Goal: Task Accomplishment & Management: Manage account settings

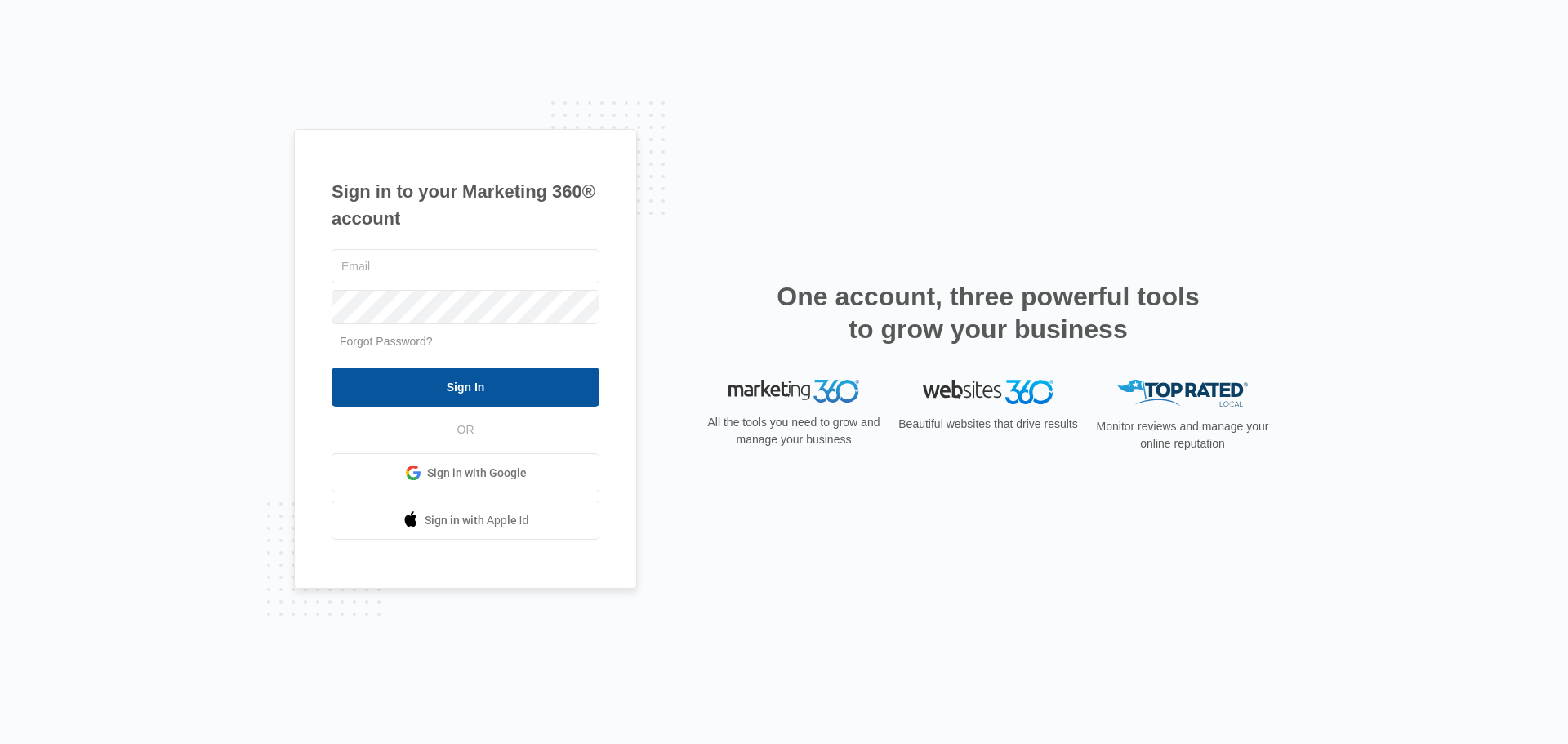
type input "[PERSON_NAME][EMAIL_ADDRESS][DOMAIN_NAME]"
click at [463, 398] on input "Sign In" at bounding box center [465, 386] width 268 height 40
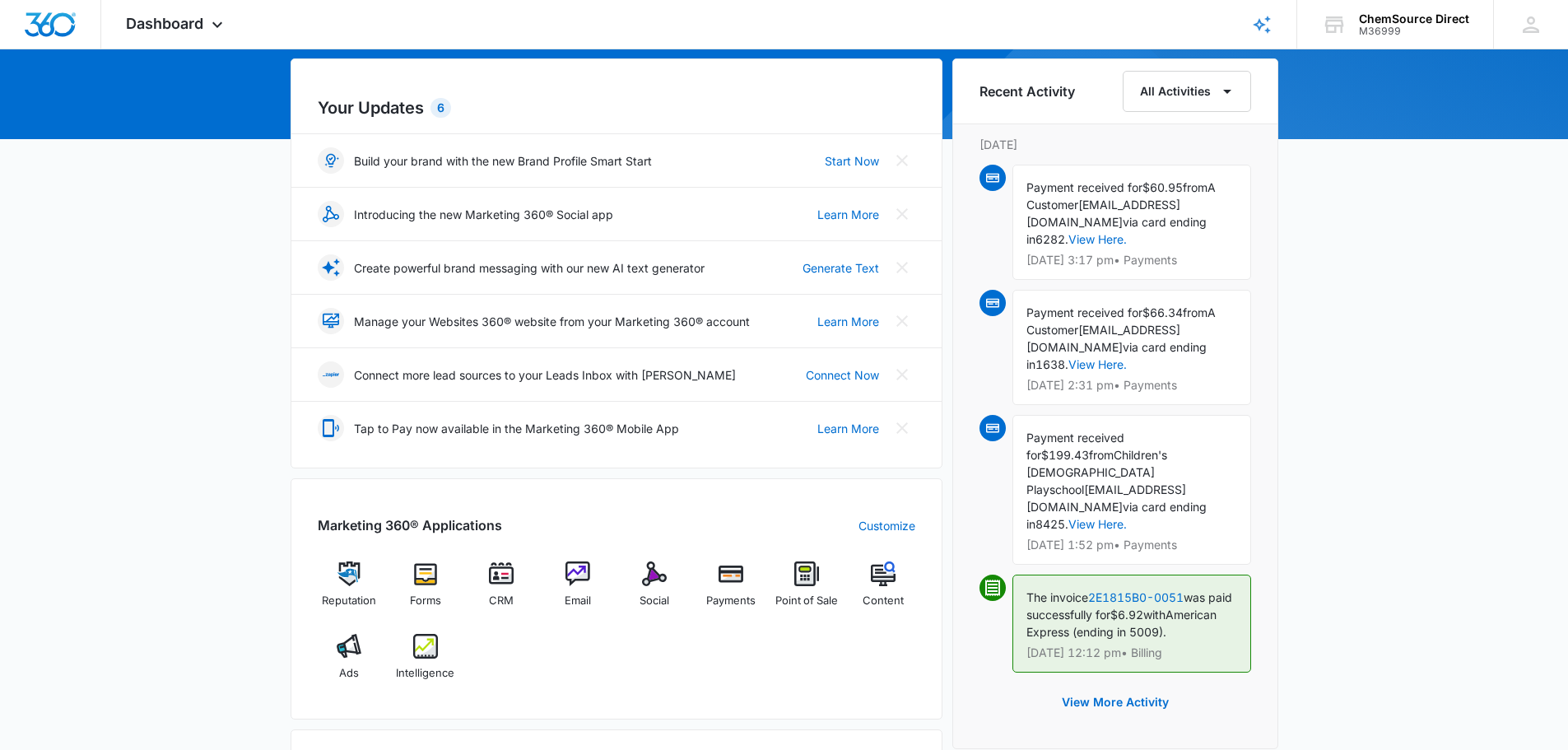
scroll to position [165, 0]
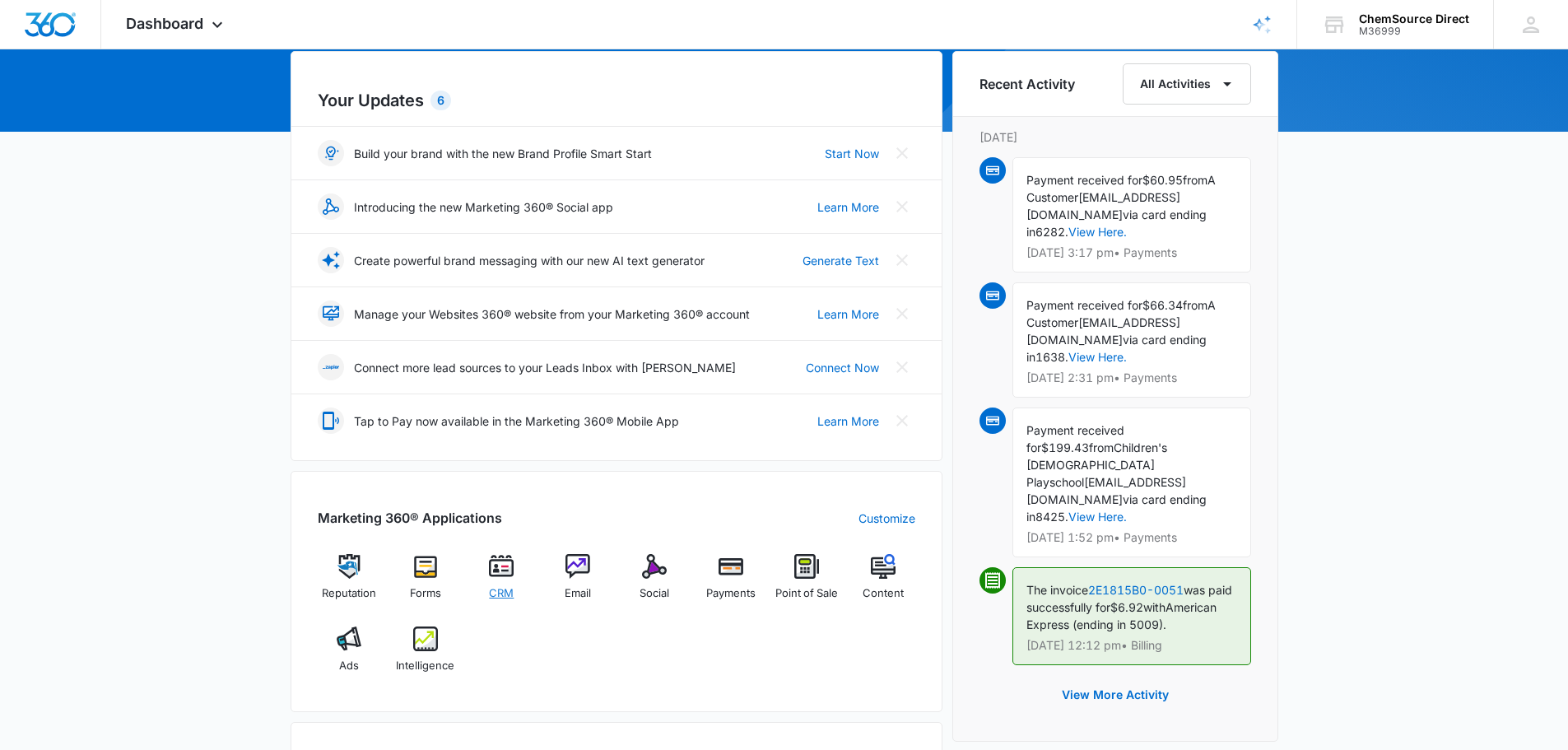
click at [490, 568] on img at bounding box center [501, 567] width 25 height 25
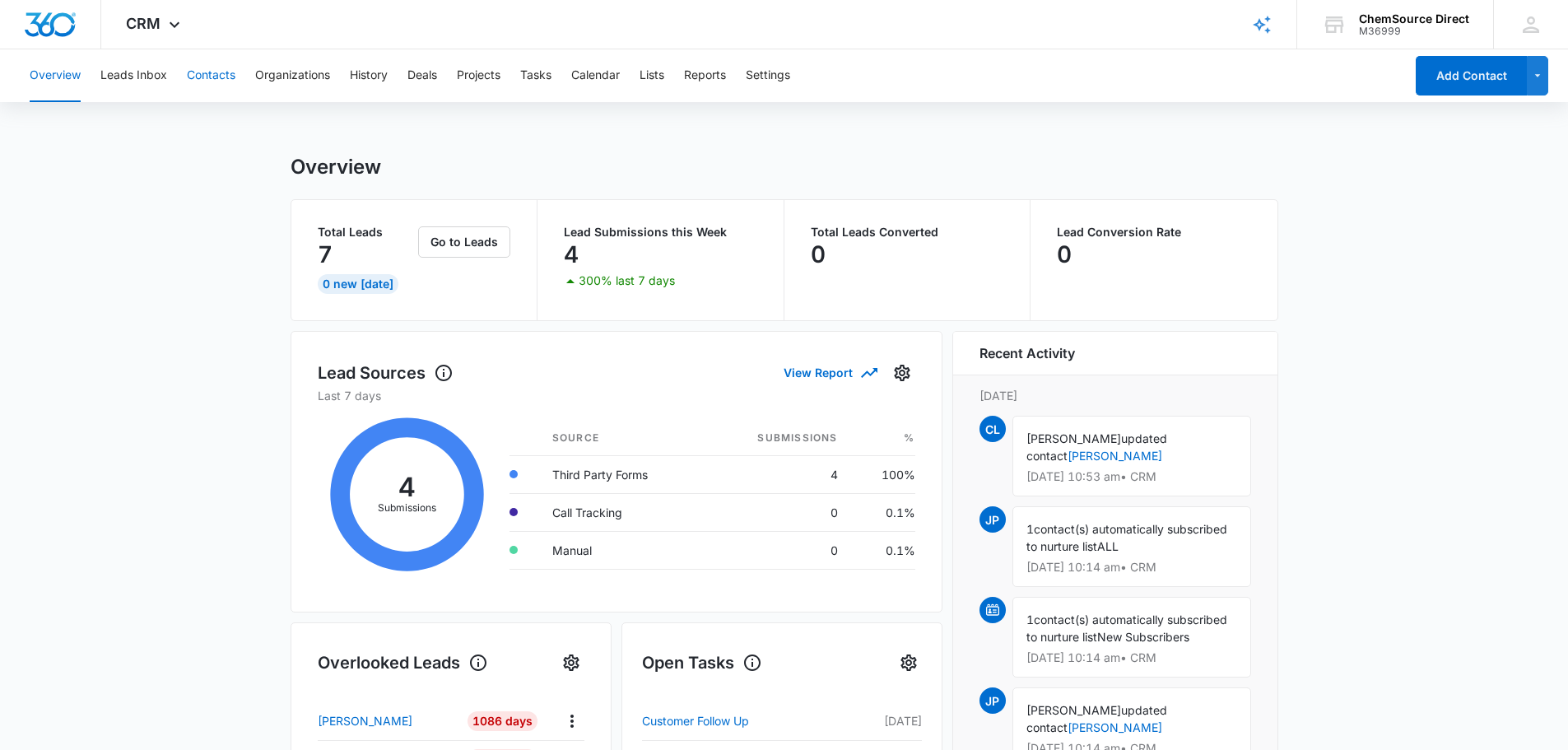
click at [203, 76] on button "Contacts" at bounding box center [211, 75] width 49 height 52
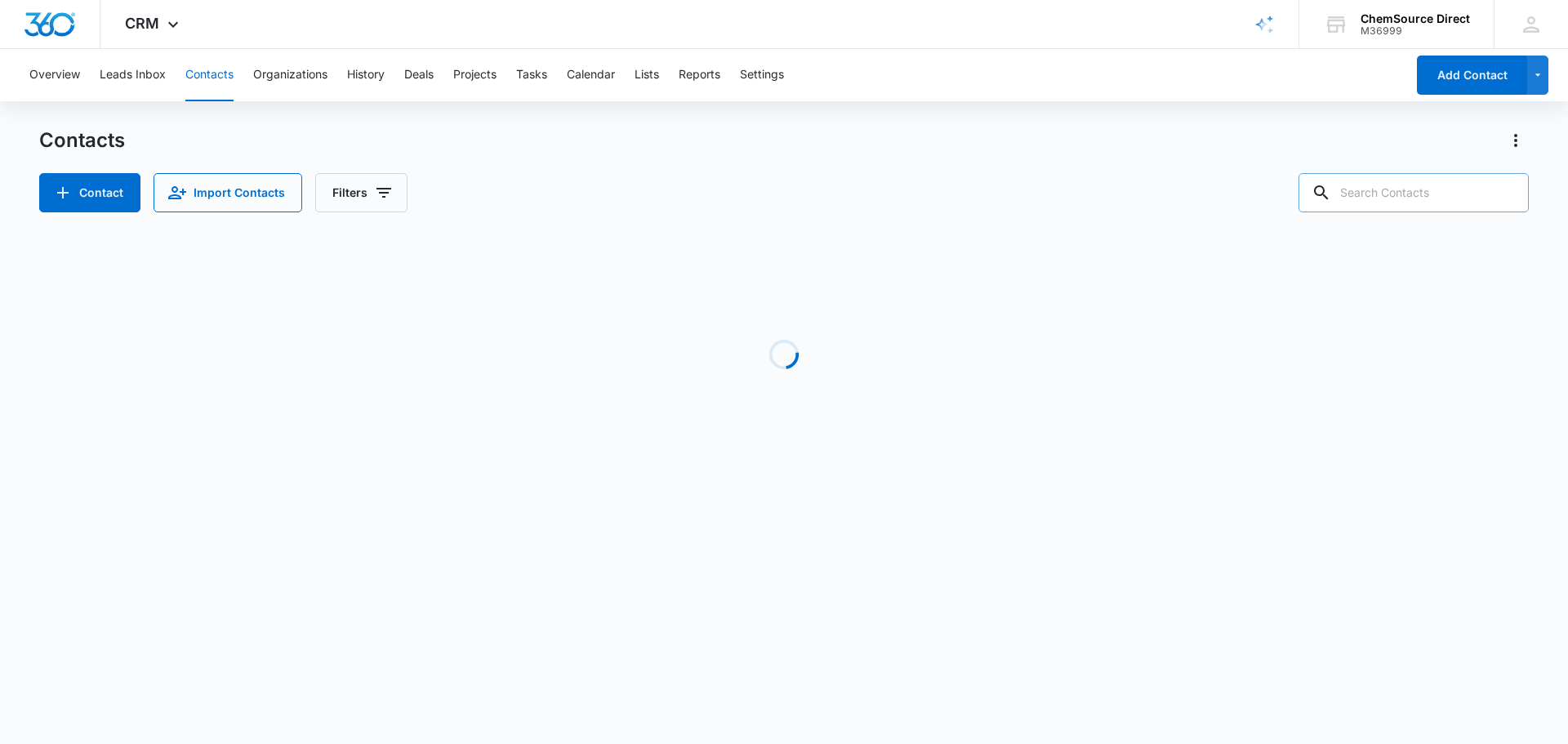
click at [1415, 196] on input "text" at bounding box center [1413, 192] width 230 height 40
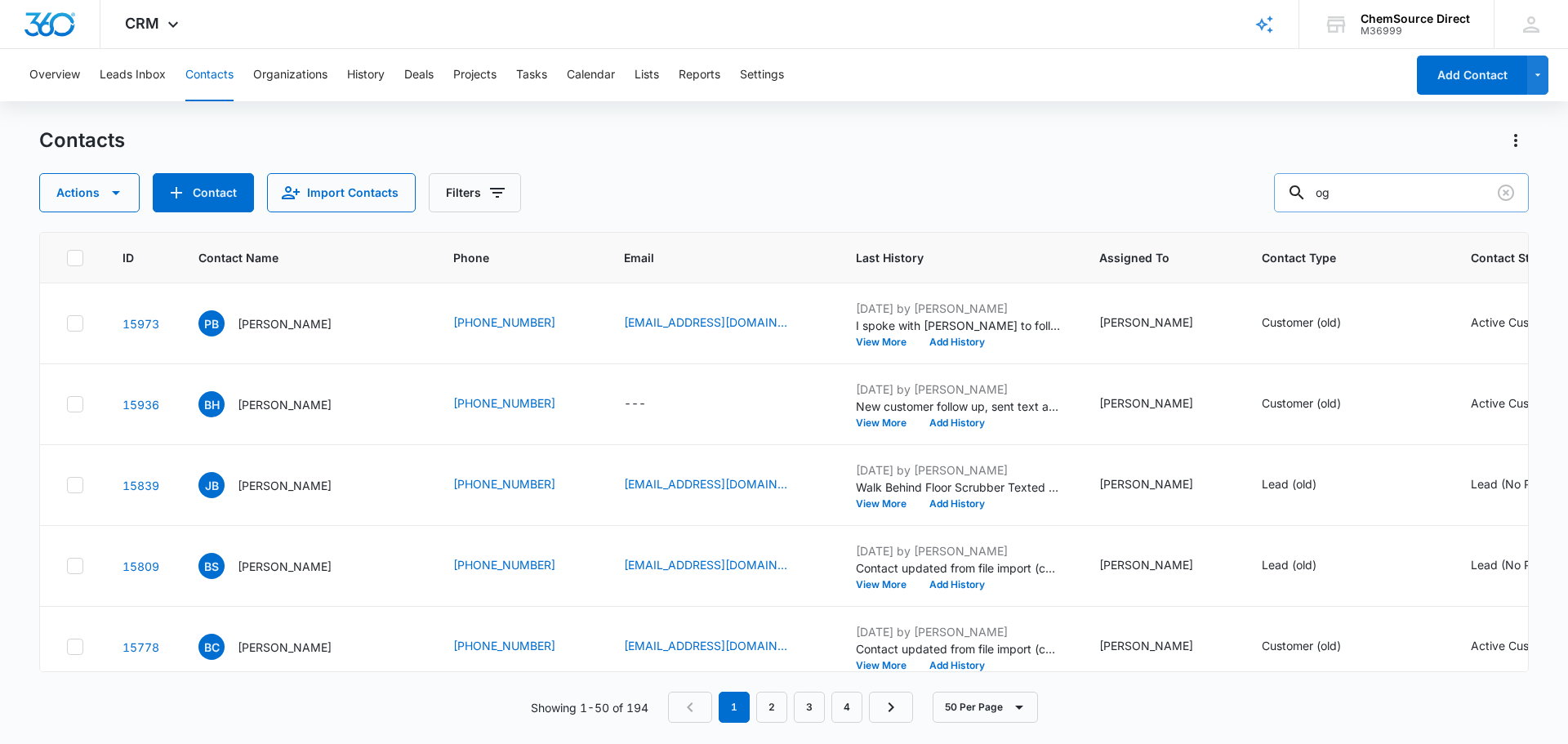
type input "o"
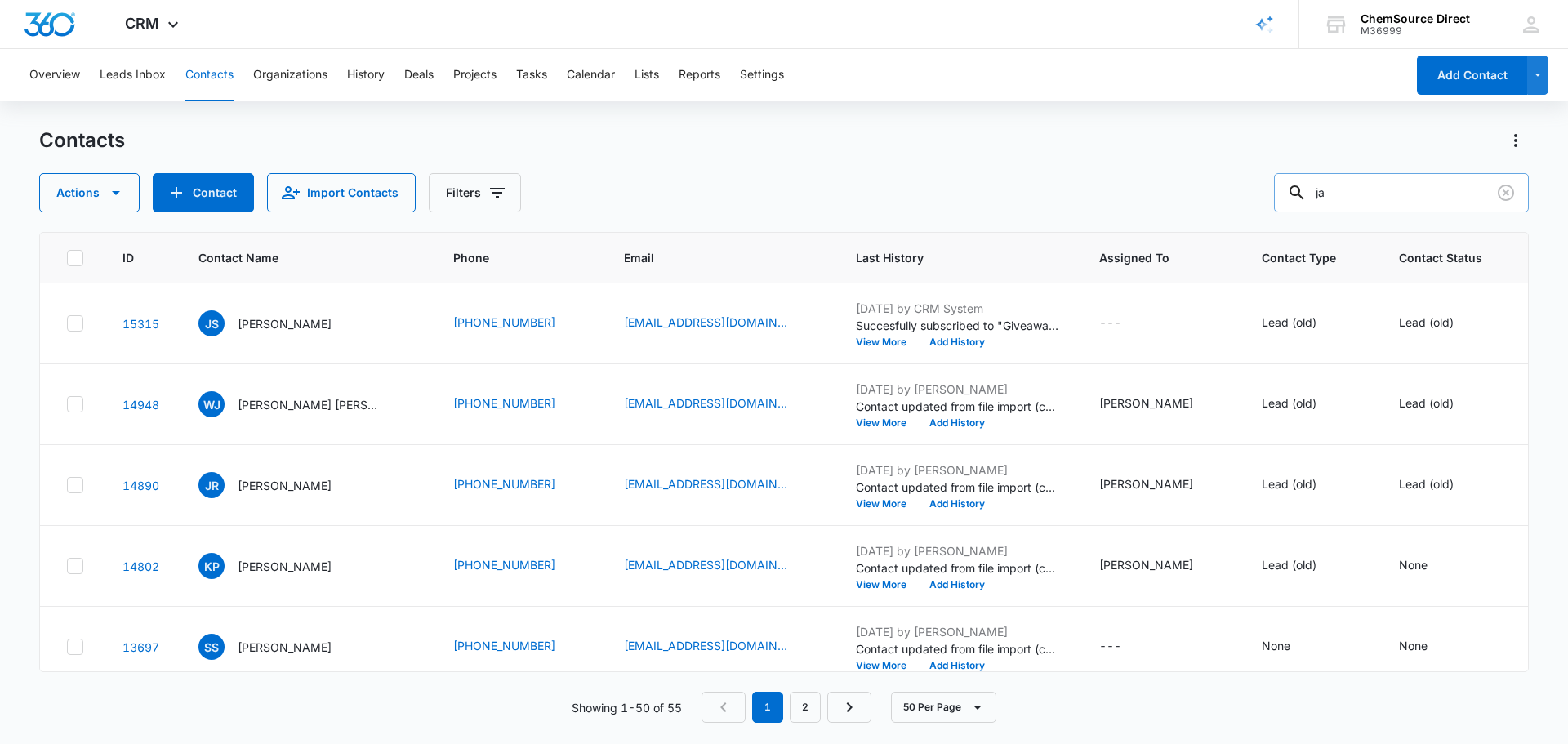
type input "j"
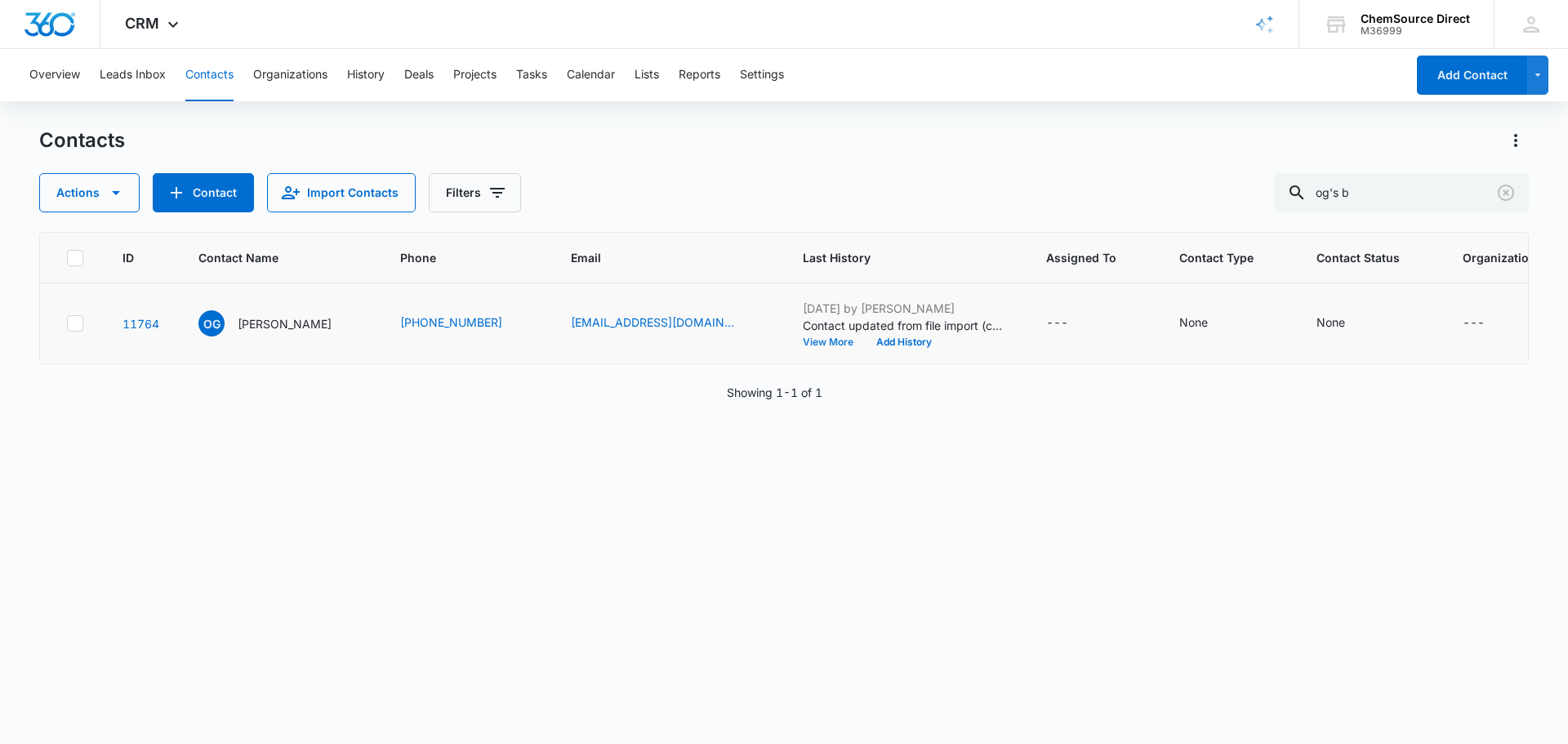
click at [803, 347] on button "View More" at bounding box center [834, 342] width 62 height 10
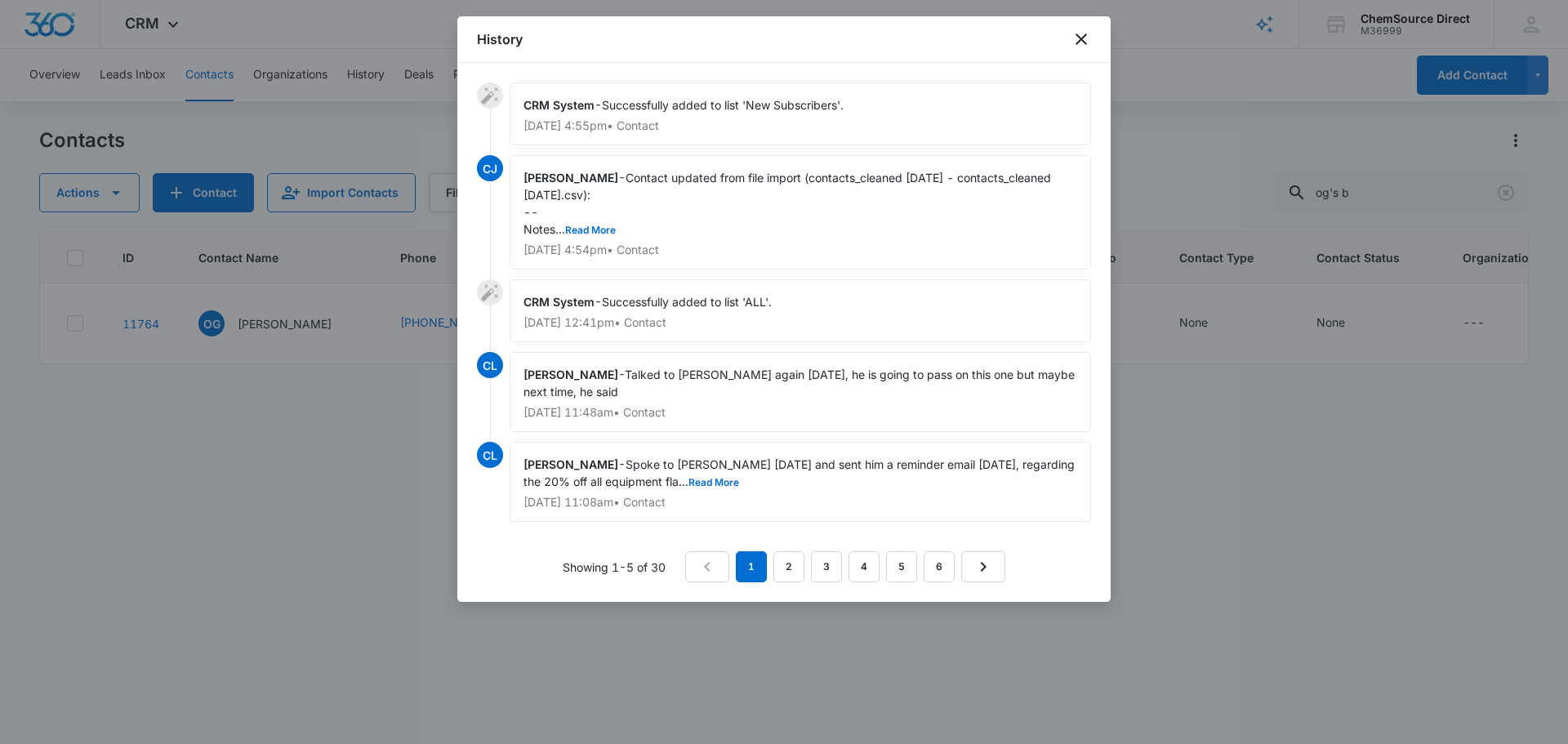
click at [767, 407] on p "[DATE] 11:48am • Contact" at bounding box center [800, 412] width 553 height 11
click at [792, 551] on link "2" at bounding box center [788, 566] width 31 height 31
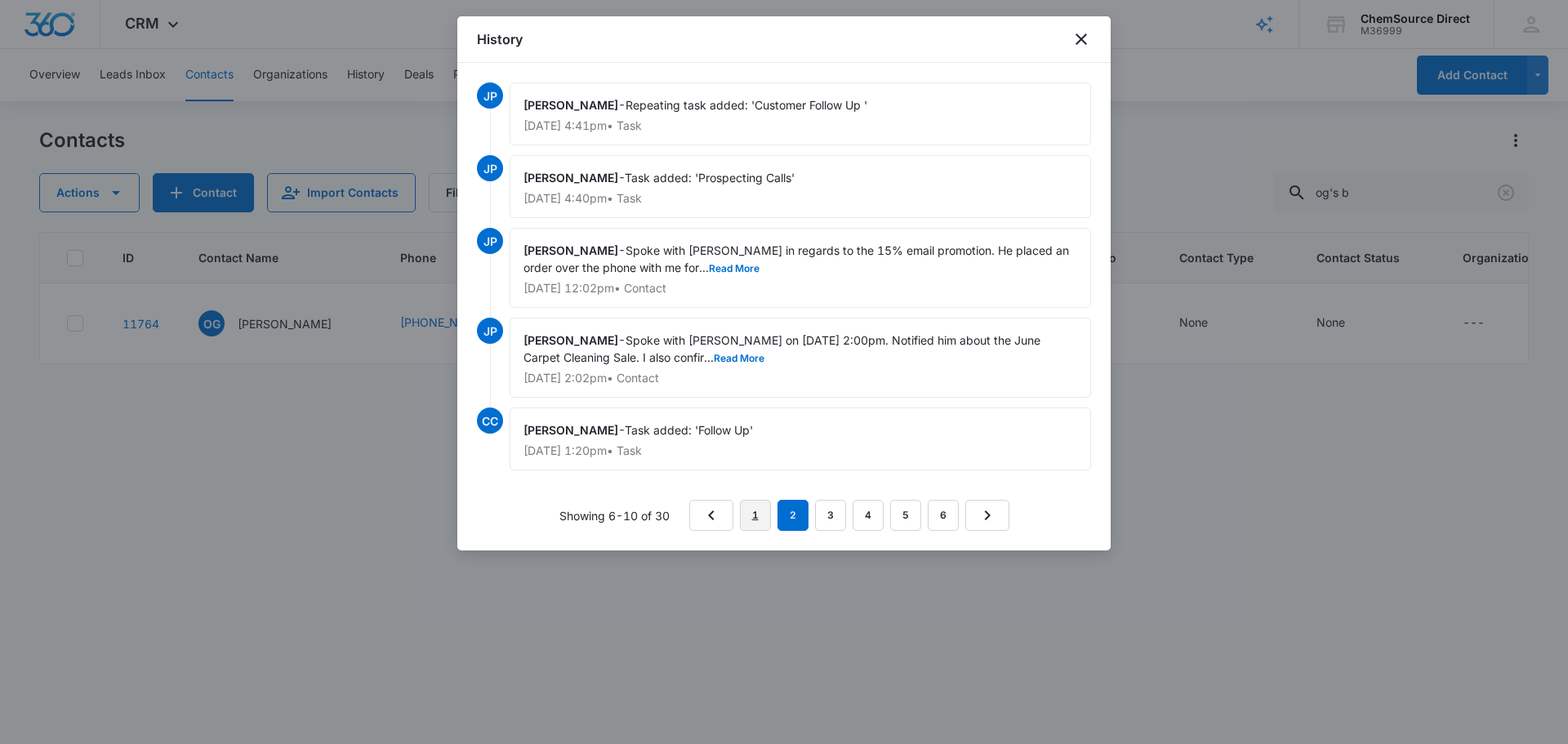
click at [754, 521] on link "1" at bounding box center [755, 515] width 31 height 31
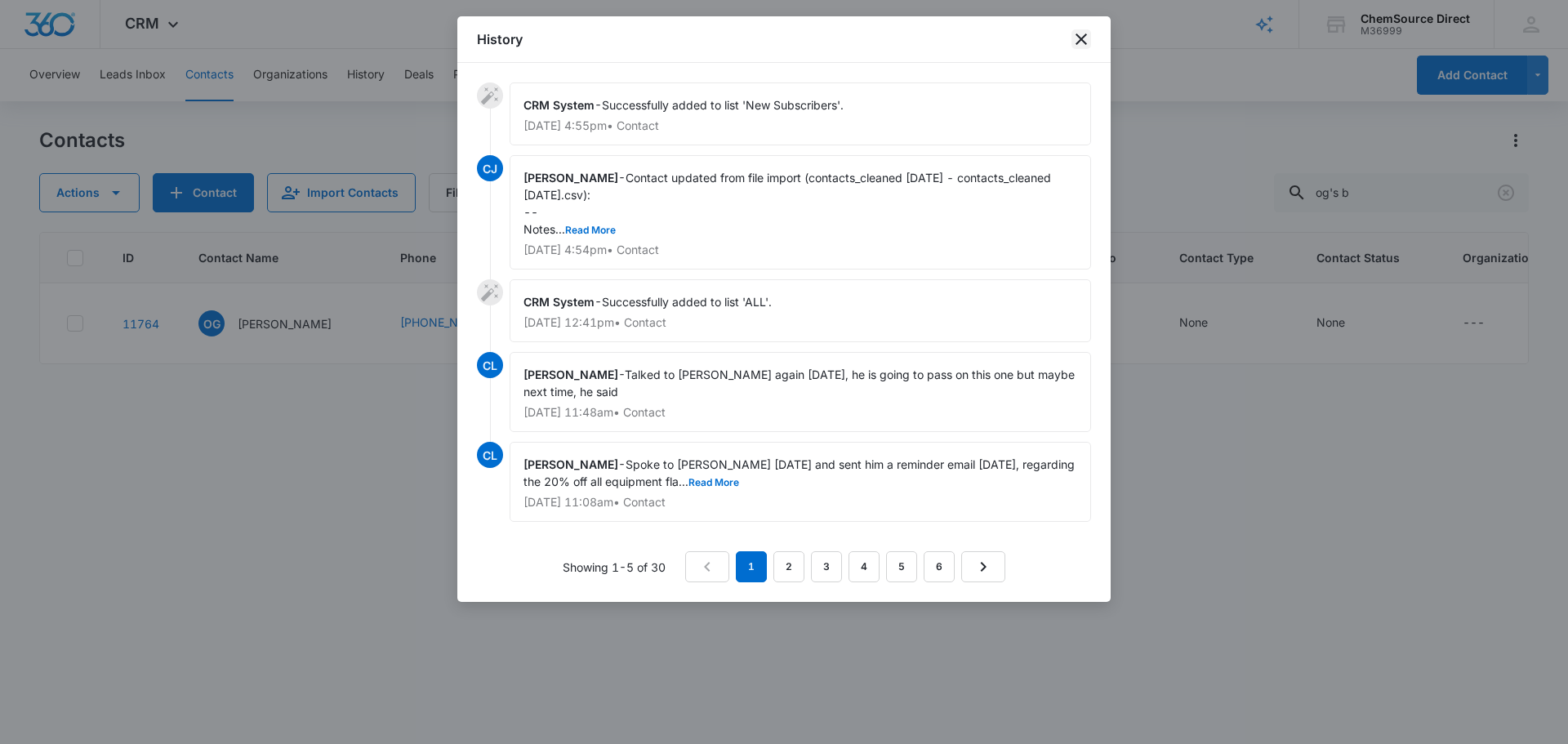
click at [1081, 40] on icon "close" at bounding box center [1081, 39] width 19 height 19
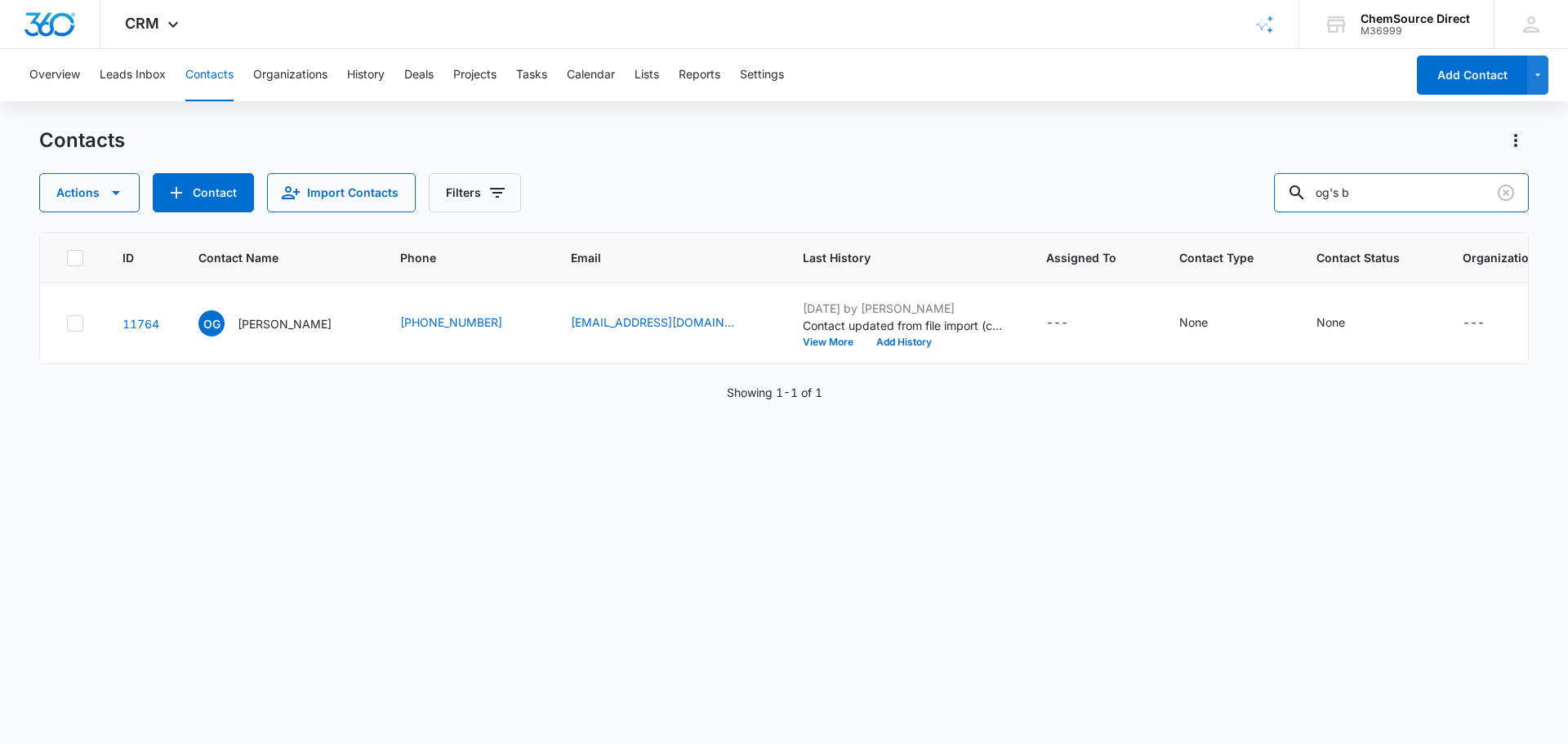
drag, startPoint x: 1427, startPoint y: 191, endPoint x: 1198, endPoint y: 214, distance: 230.2
click at [1204, 211] on div "Actions Contact Import Contacts Filters og's b" at bounding box center [784, 192] width 1490 height 40
type input "veritas"
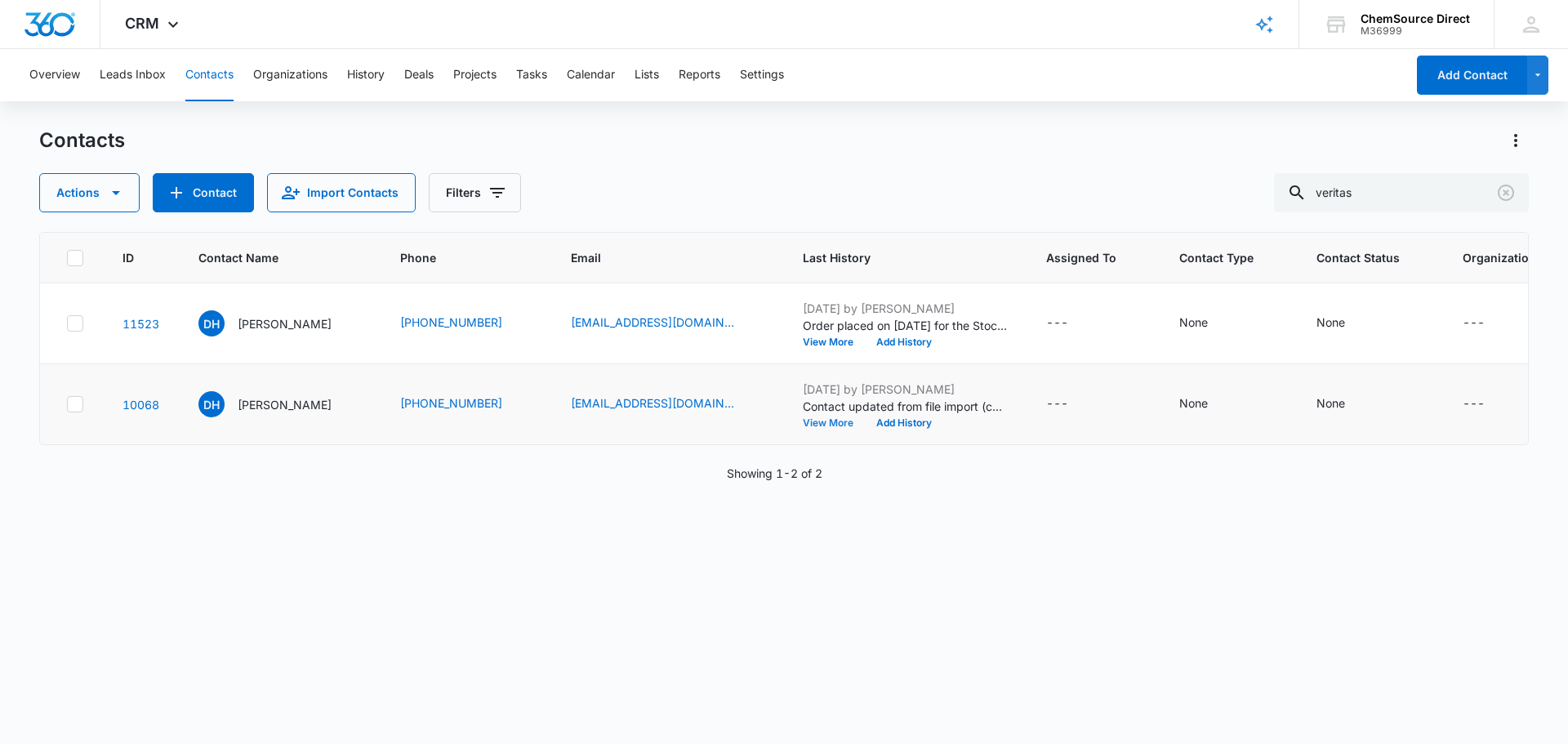
click at [803, 428] on button "View More" at bounding box center [834, 423] width 62 height 10
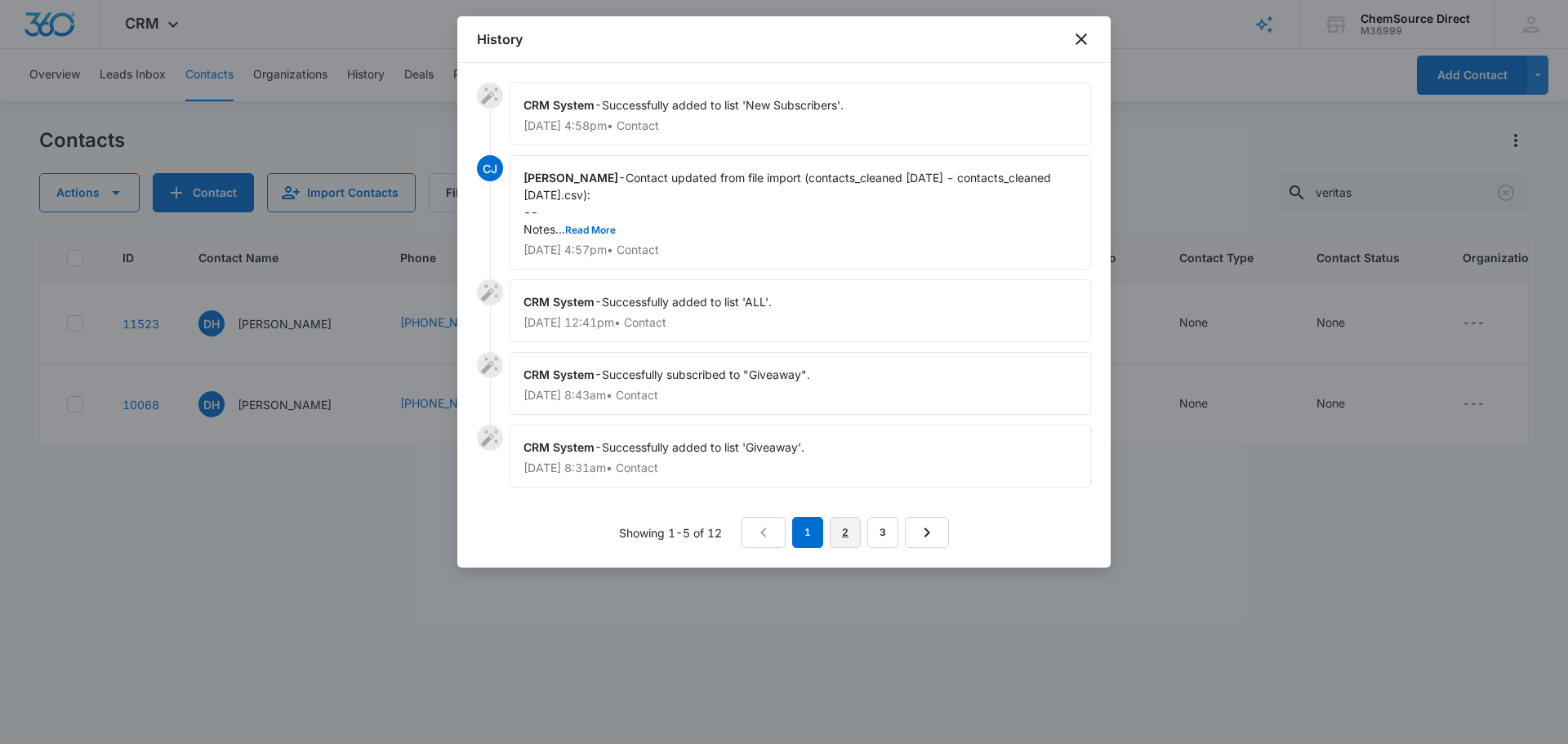
click at [847, 527] on link "2" at bounding box center [844, 531] width 31 height 31
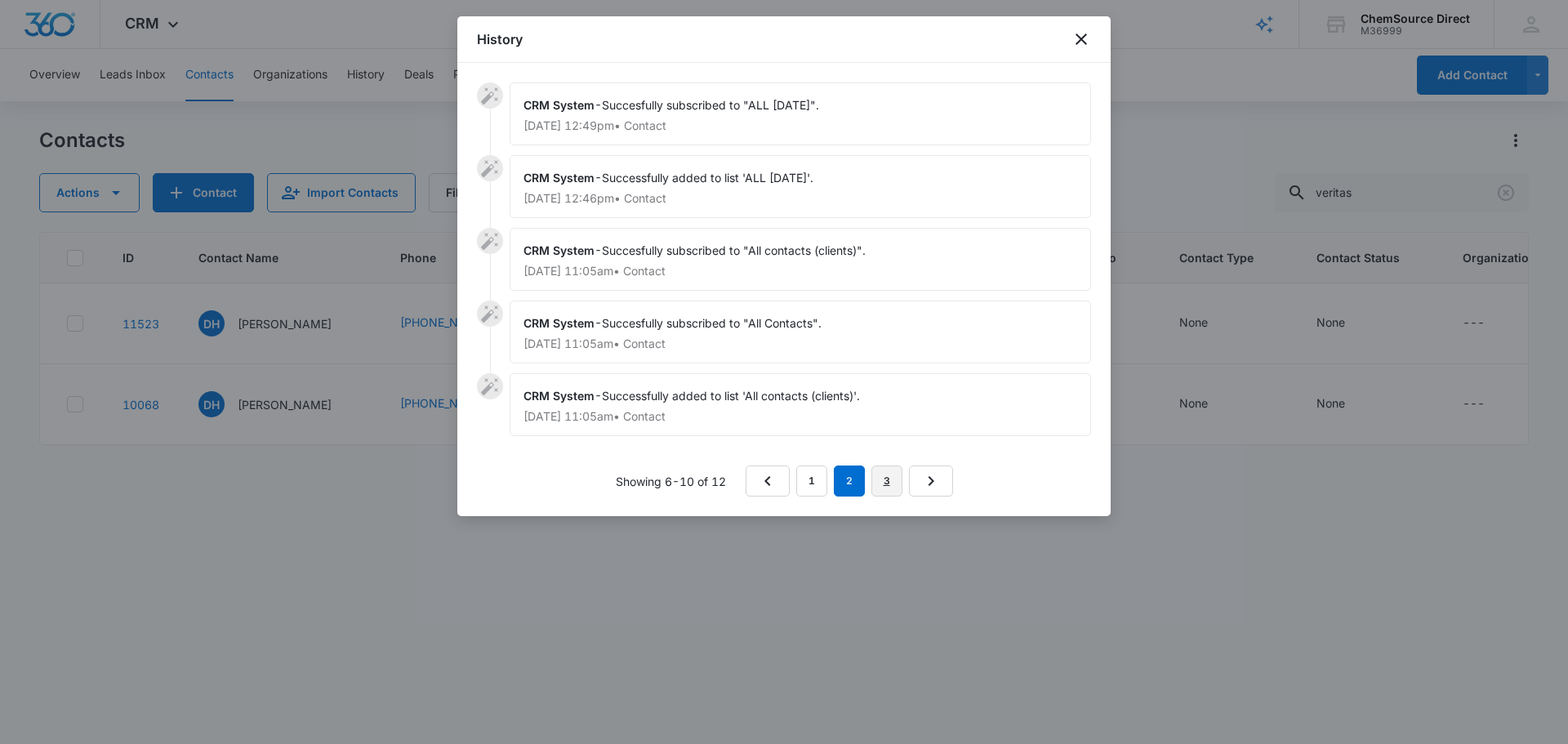
click at [890, 480] on link "3" at bounding box center [886, 480] width 31 height 31
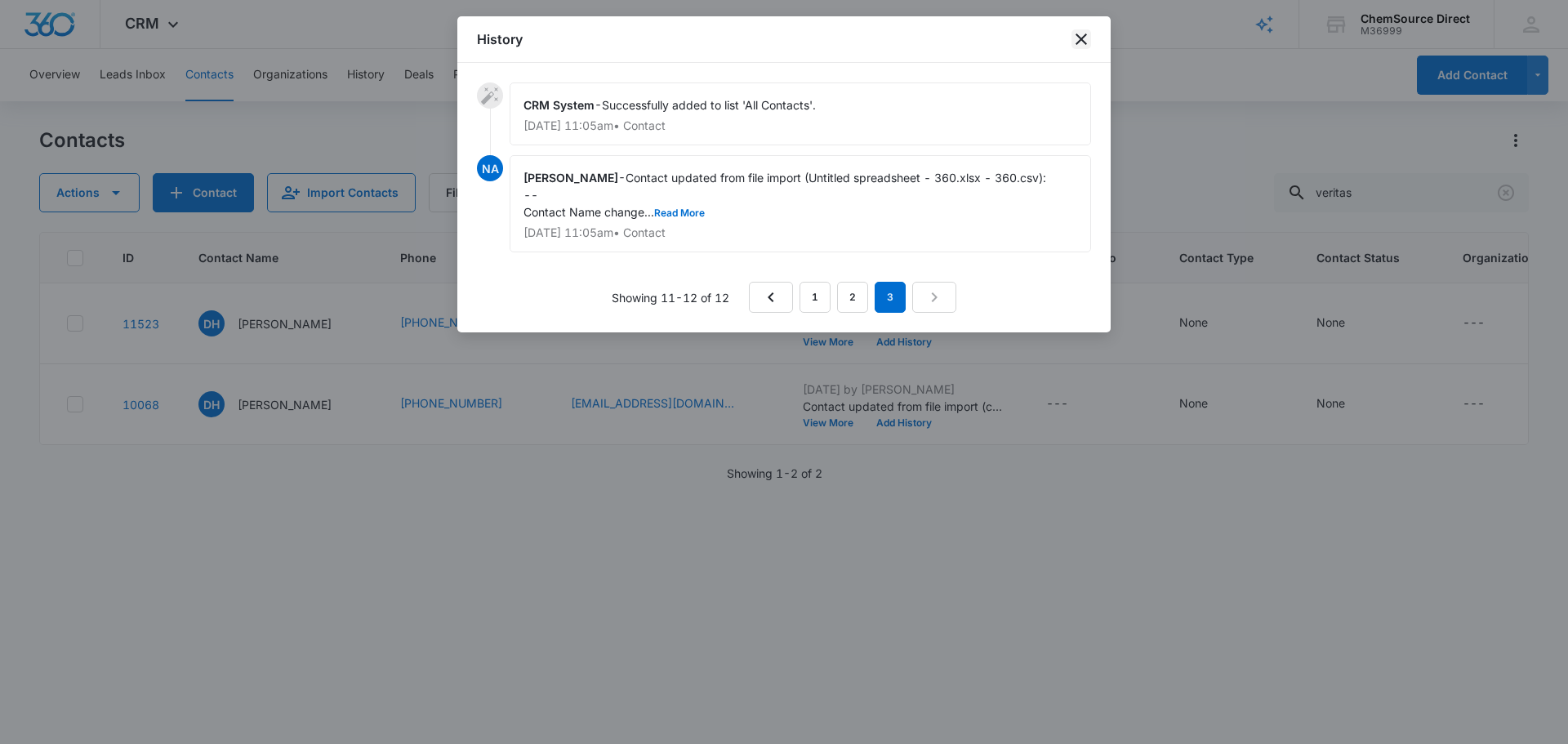
click at [1079, 38] on icon "close" at bounding box center [1080, 39] width 11 height 11
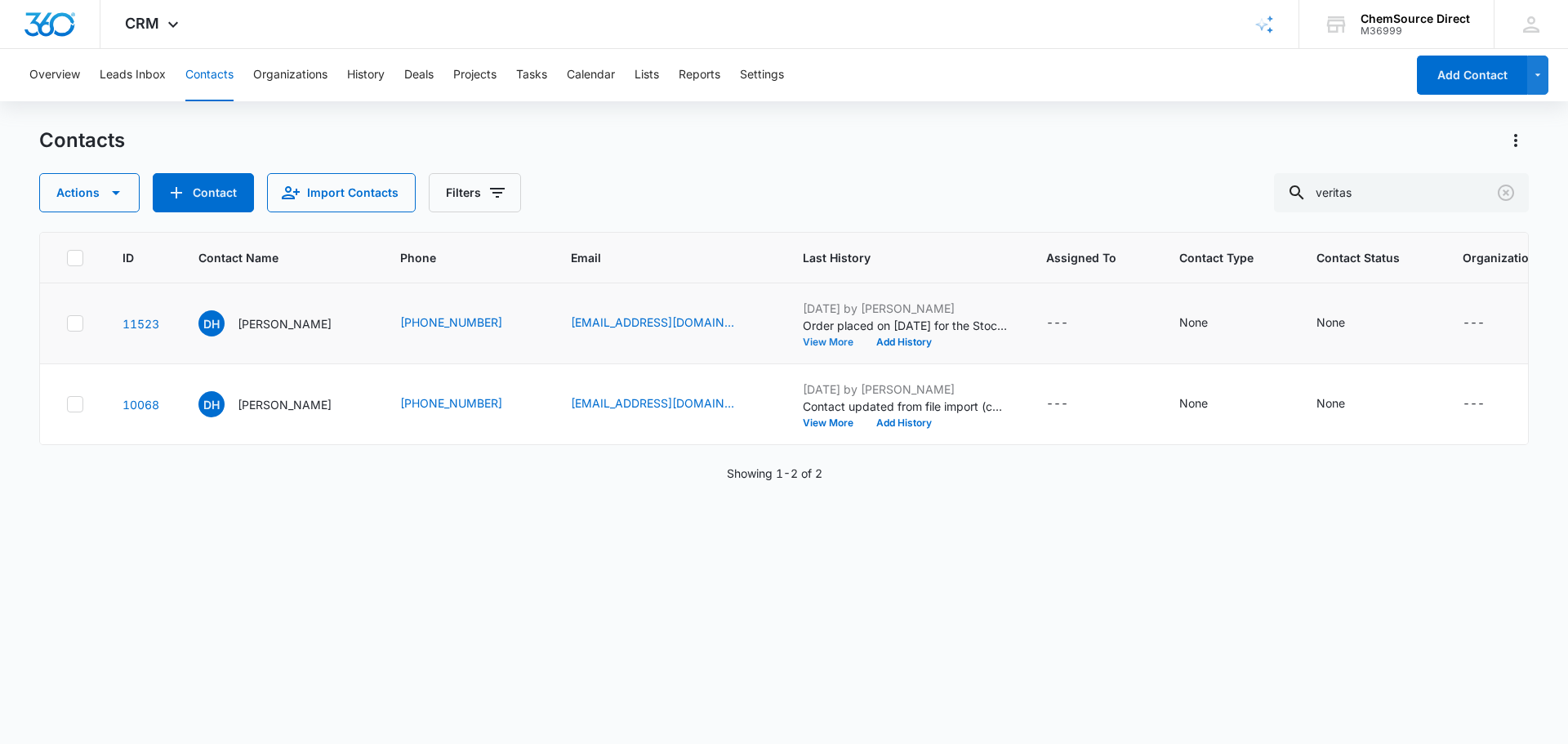
click at [803, 347] on button "View More" at bounding box center [834, 342] width 62 height 10
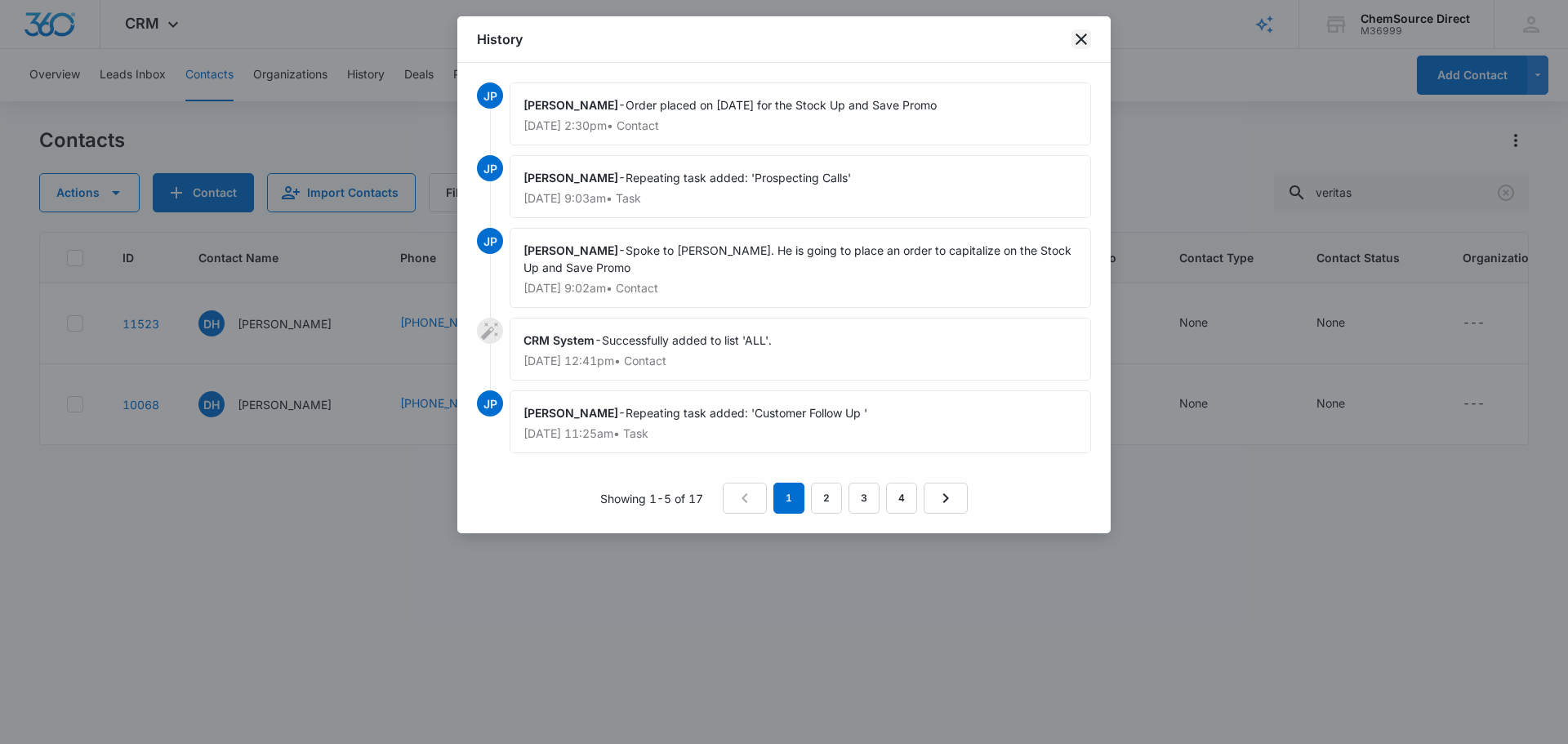
click at [1080, 39] on icon "close" at bounding box center [1080, 39] width 11 height 11
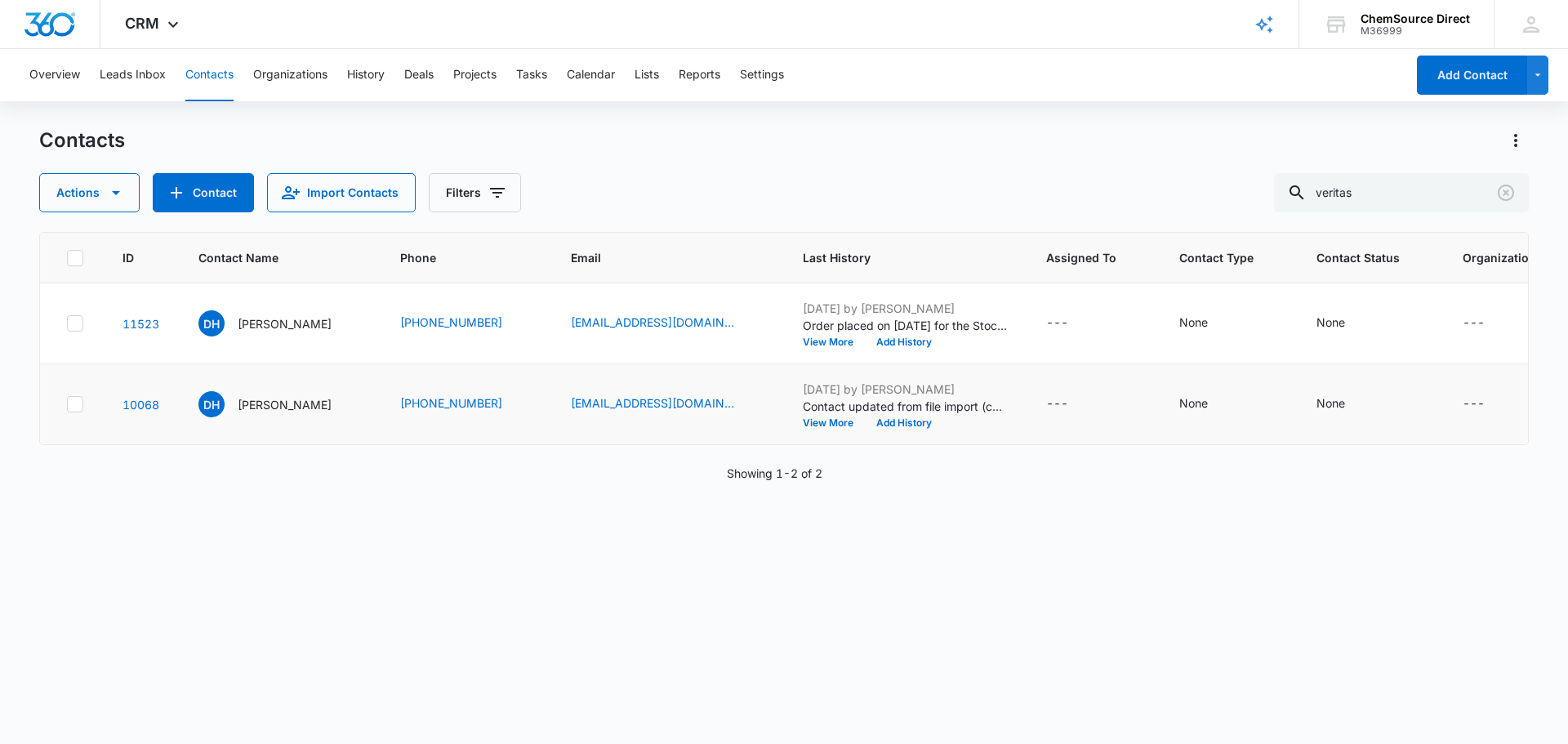
click at [71, 412] on icon at bounding box center [75, 404] width 15 height 15
click at [67, 405] on input "checkbox" at bounding box center [66, 404] width 1 height 1
click at [104, 192] on button "Actions" at bounding box center [90, 192] width 100 height 40
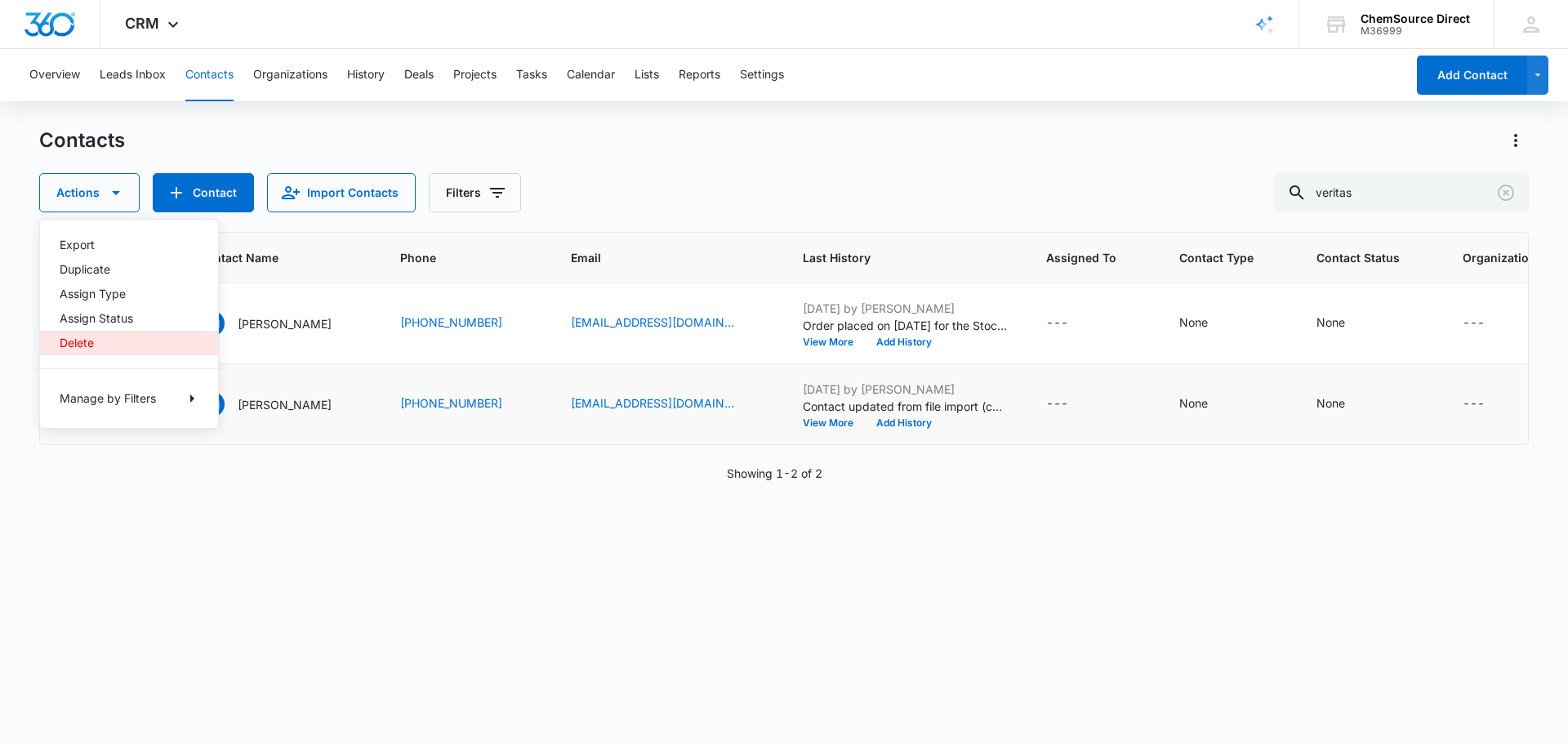
click at [77, 347] on div "Delete" at bounding box center [119, 343] width 119 height 11
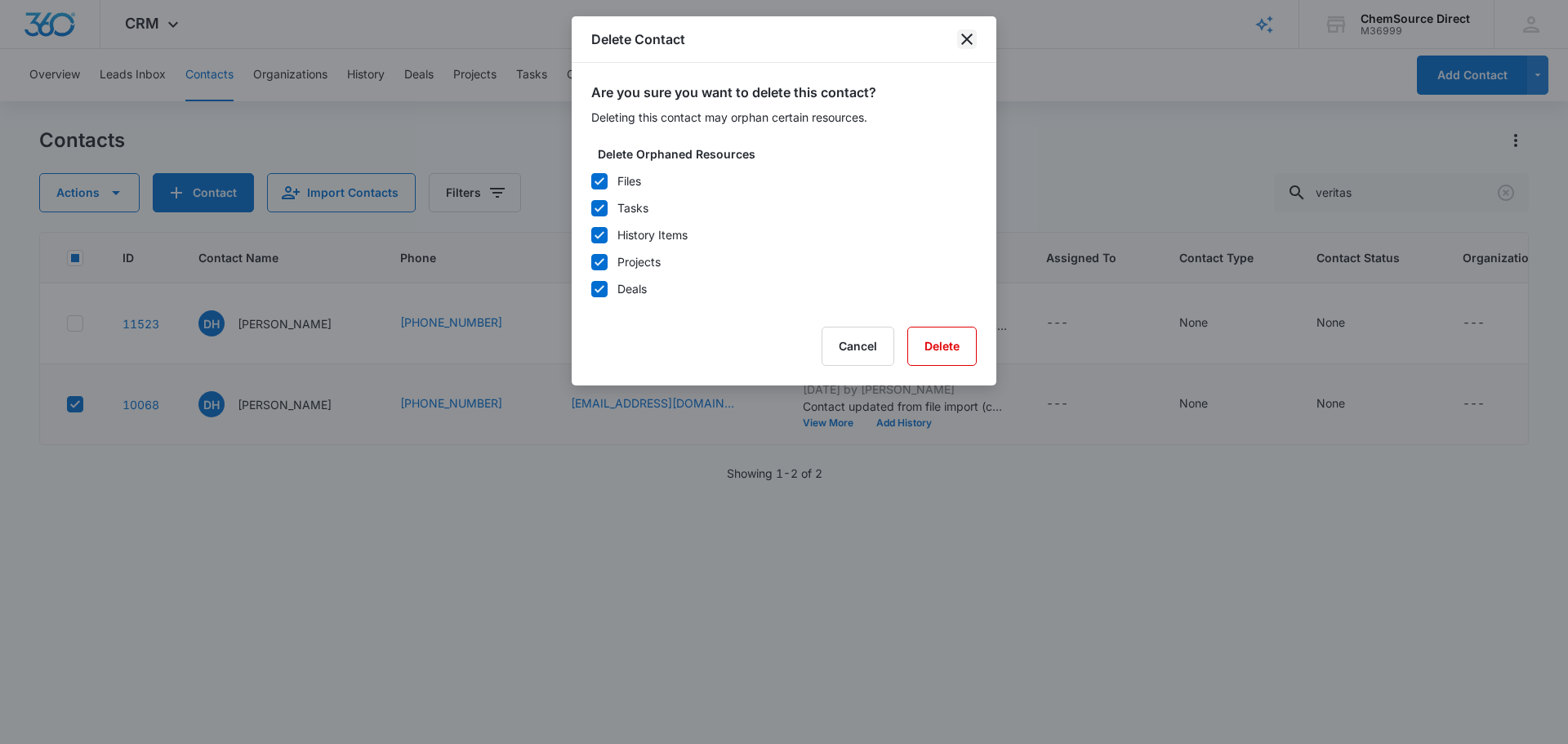
click at [965, 33] on icon "close" at bounding box center [966, 39] width 19 height 19
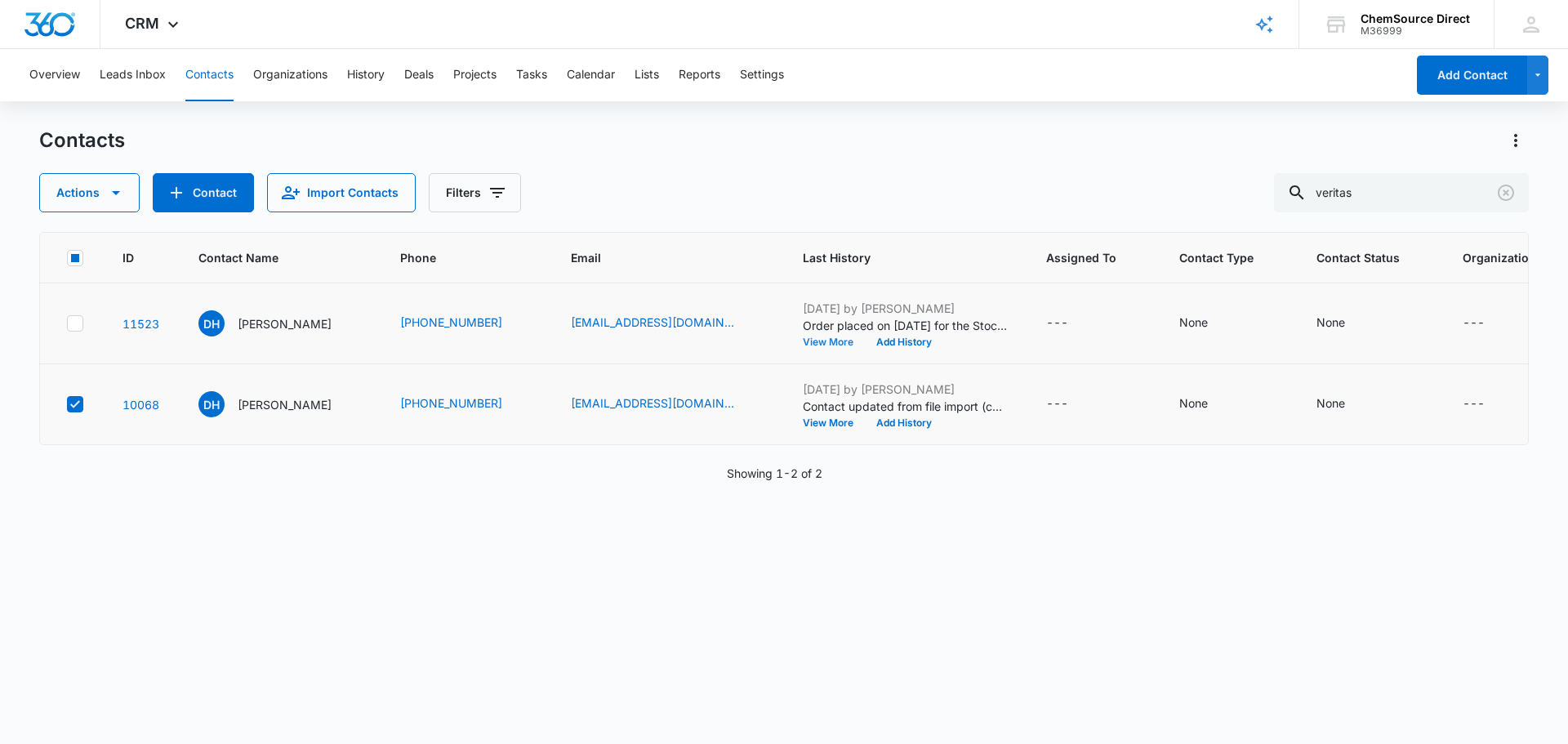
click at [803, 347] on button "View More" at bounding box center [834, 342] width 62 height 10
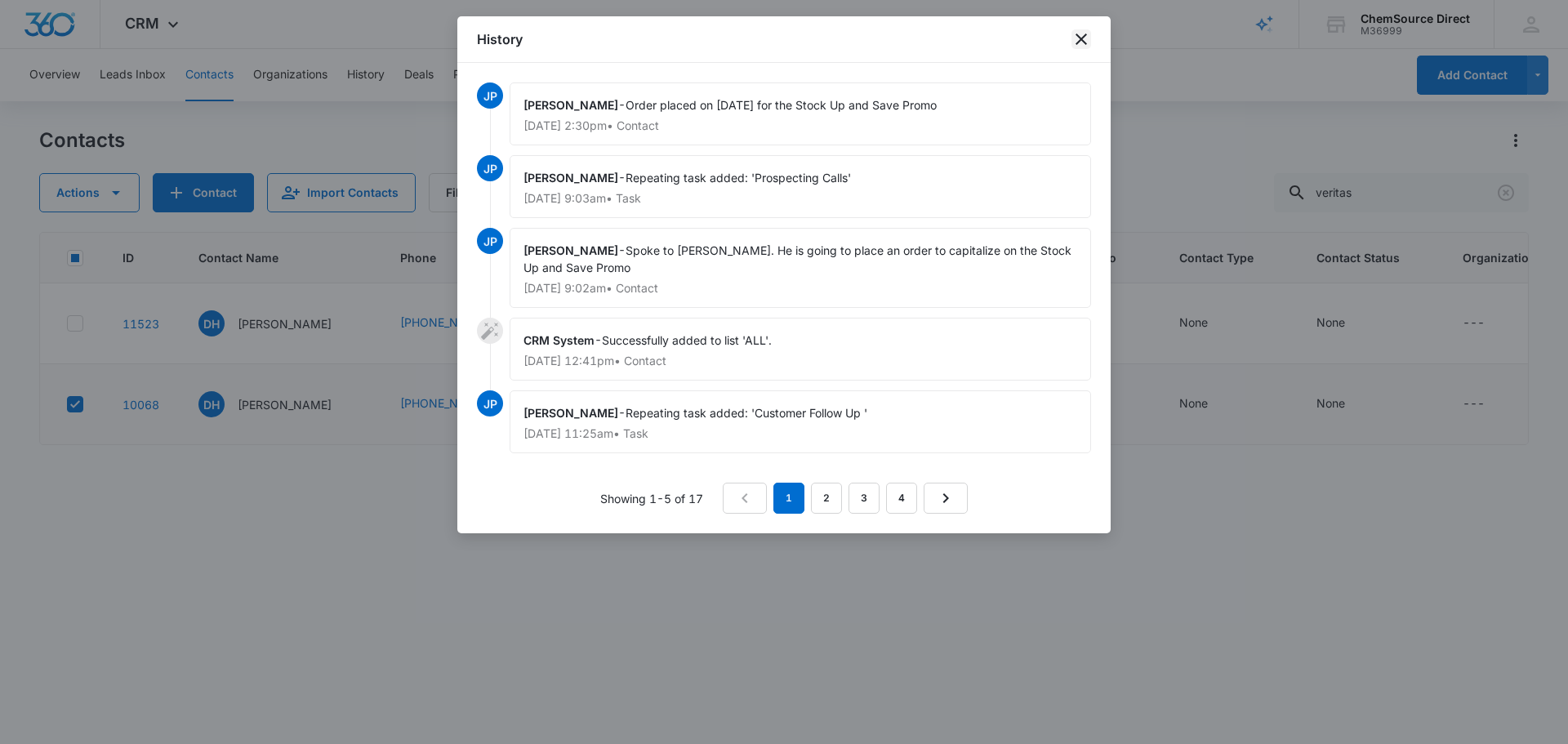
drag, startPoint x: 1079, startPoint y: 34, endPoint x: 1059, endPoint y: 42, distance: 21.5
click at [1079, 35] on icon "close" at bounding box center [1081, 39] width 19 height 19
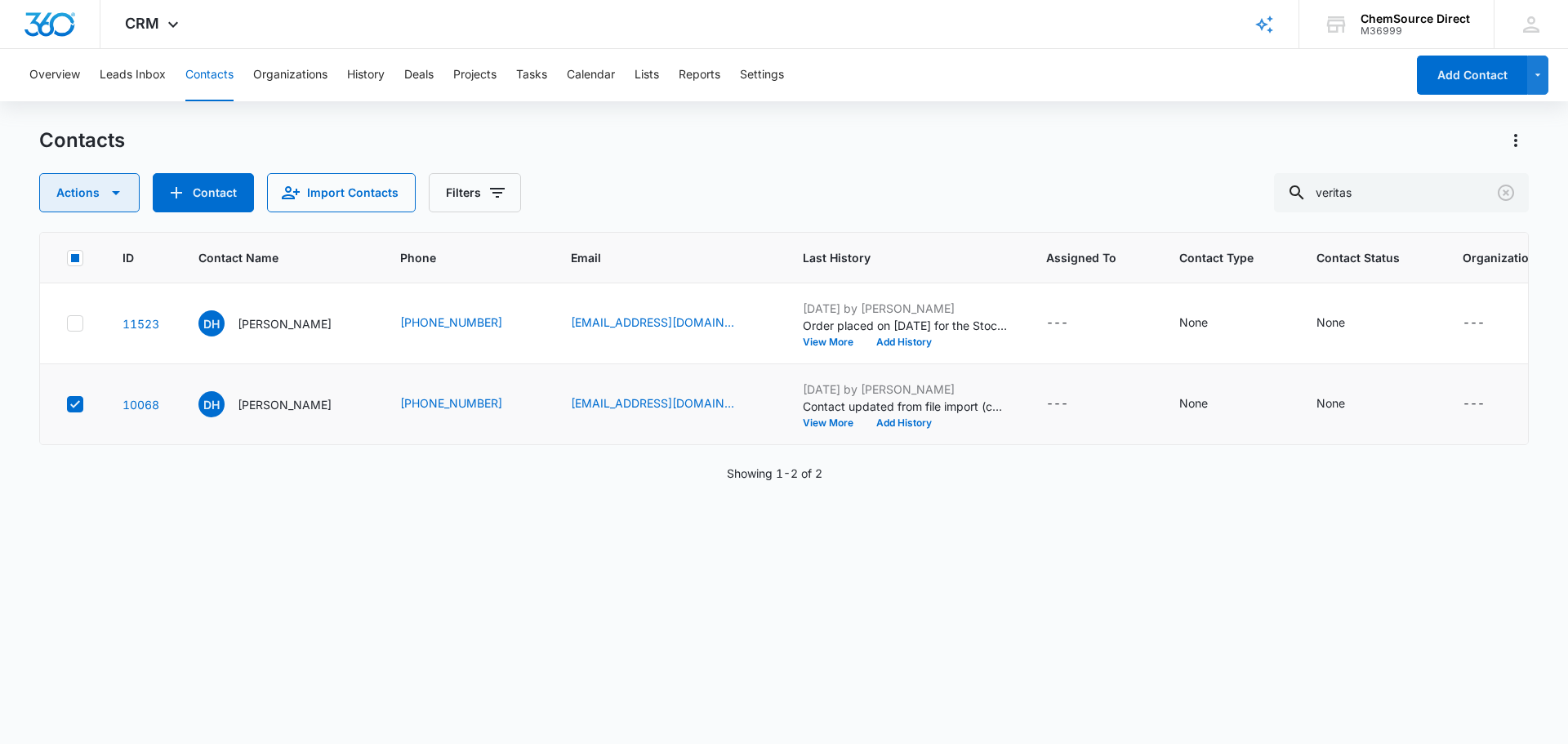
click at [78, 188] on button "Actions" at bounding box center [90, 192] width 100 height 40
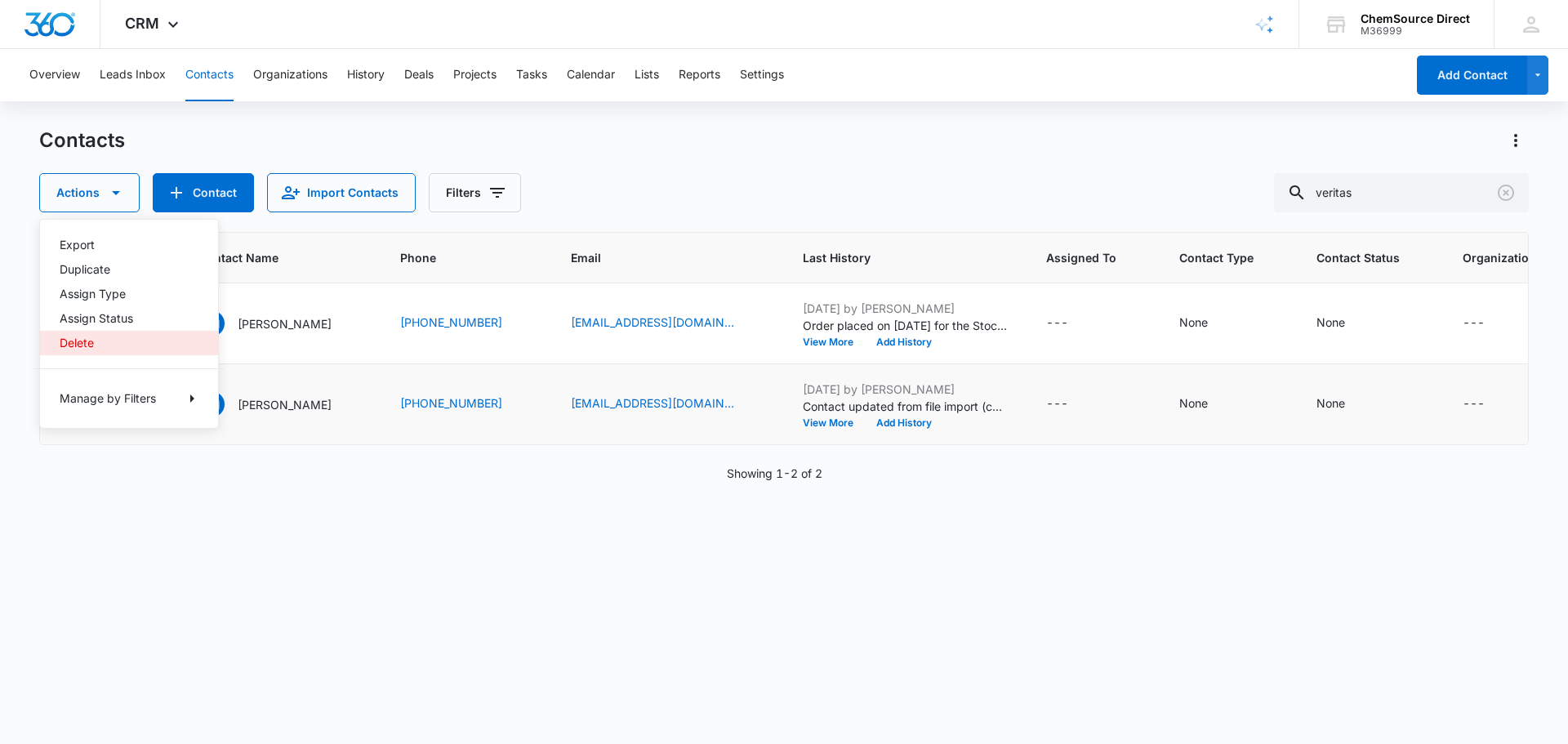
click at [82, 346] on div "Delete" at bounding box center [119, 343] width 119 height 11
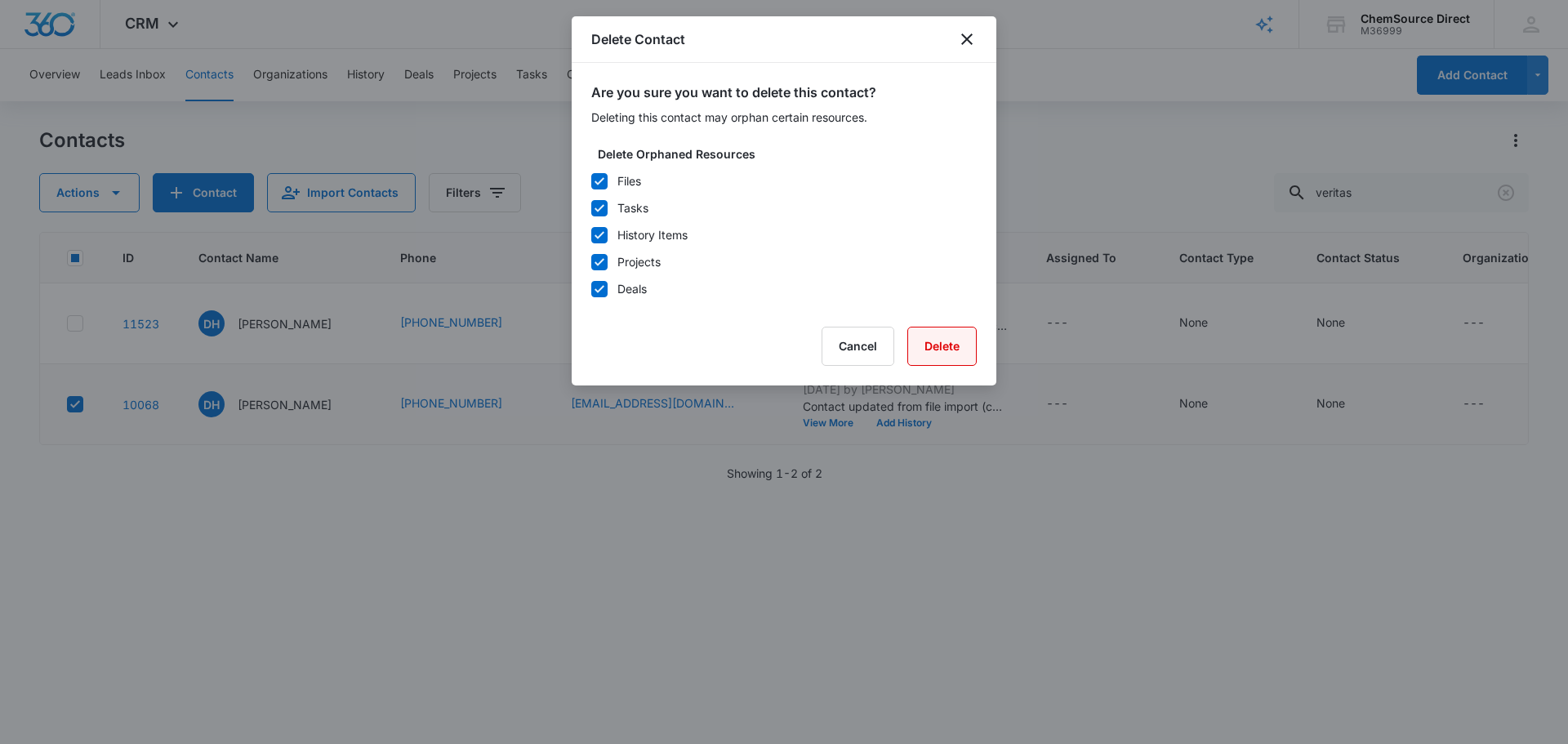
click at [943, 345] on button "Delete" at bounding box center [942, 346] width 69 height 40
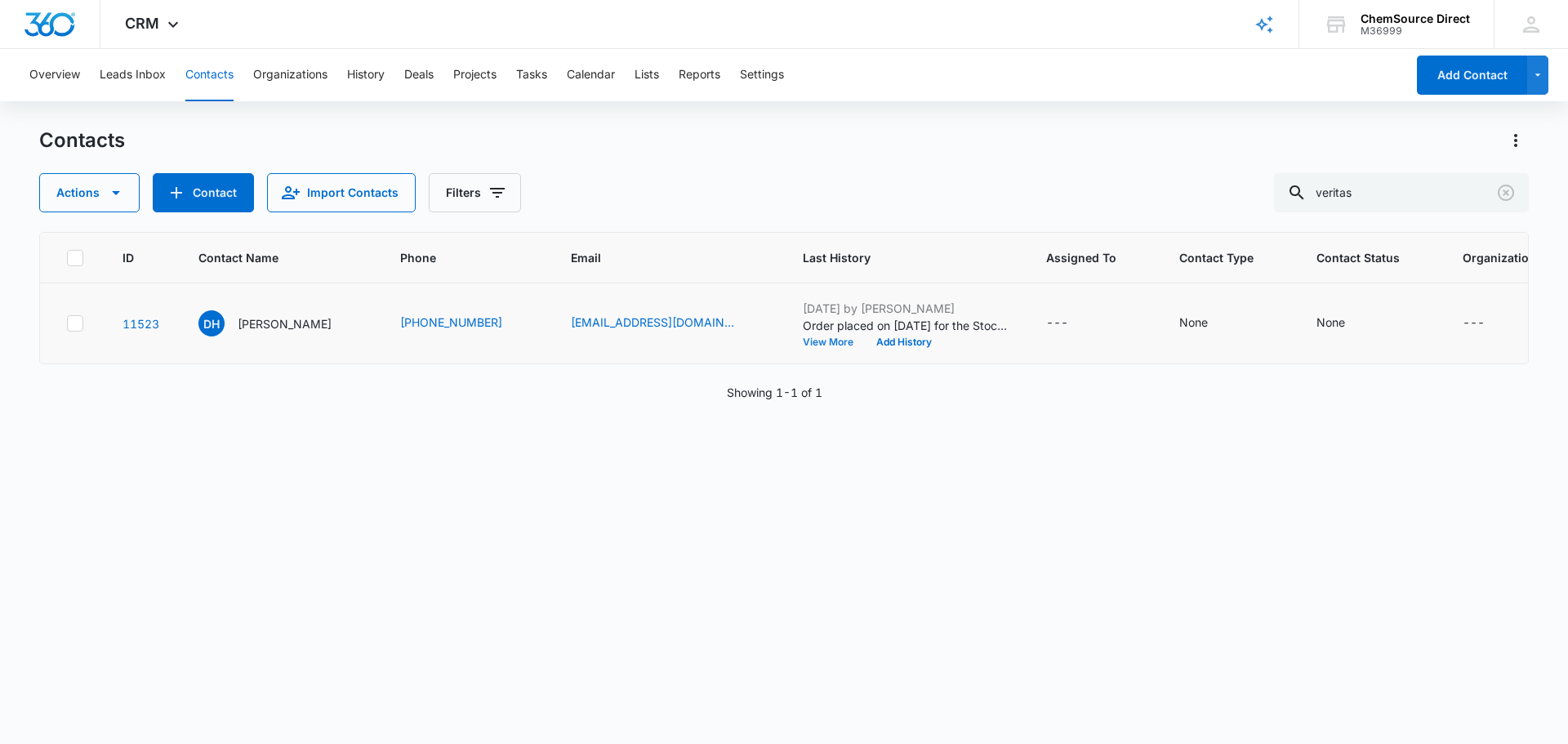
click at [803, 347] on button "View More" at bounding box center [834, 342] width 62 height 10
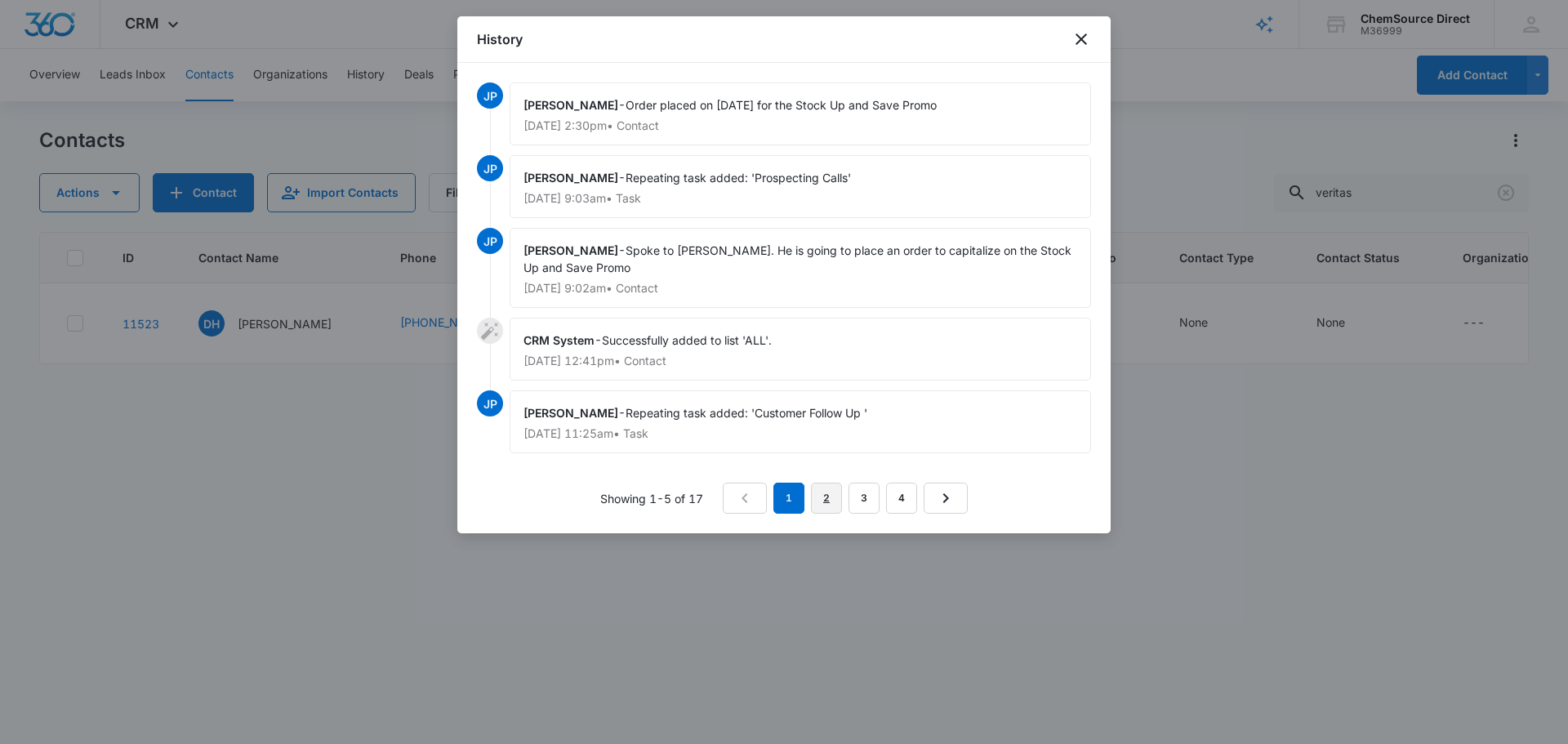
click at [825, 498] on link "2" at bounding box center [826, 497] width 31 height 31
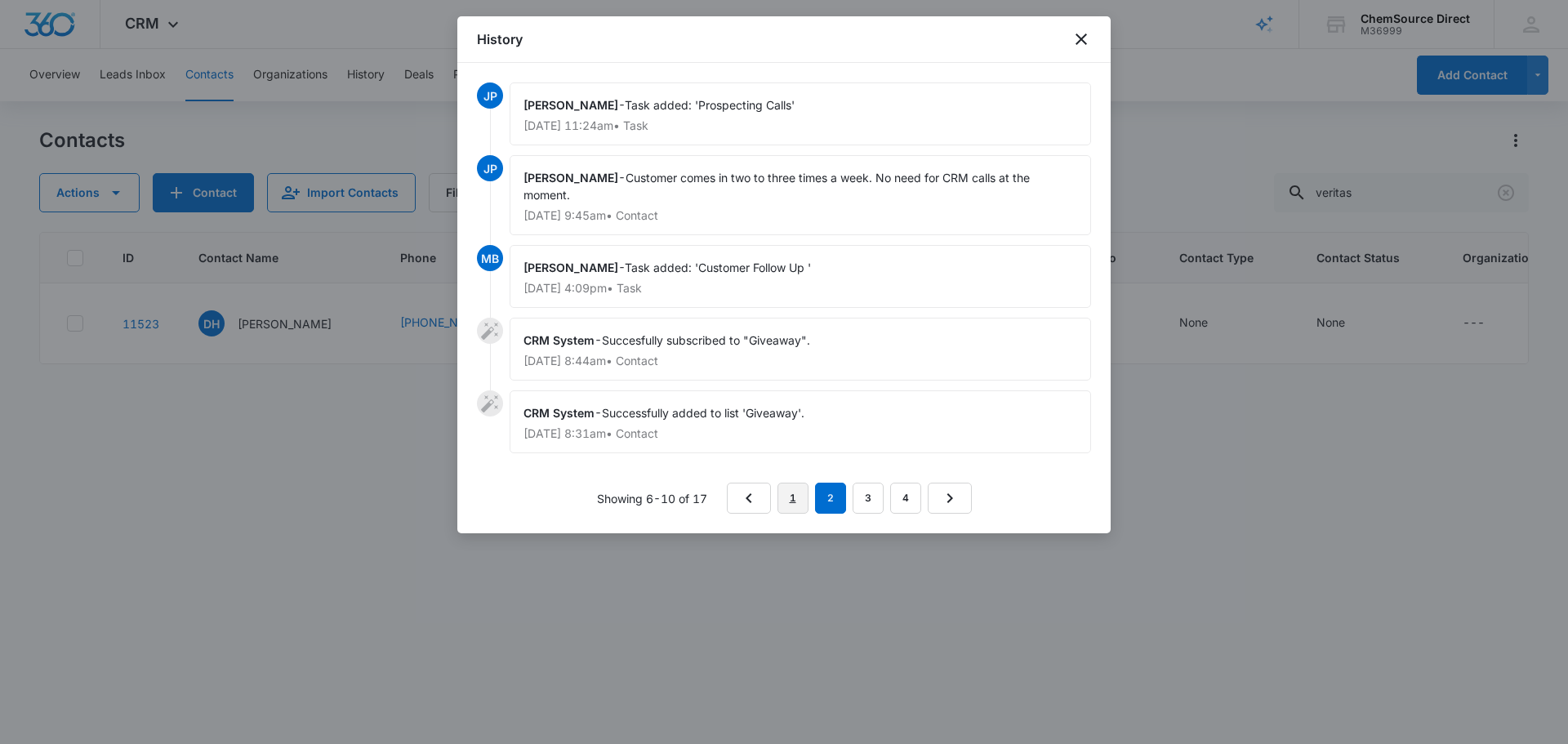
click at [794, 483] on link "1" at bounding box center [792, 497] width 31 height 31
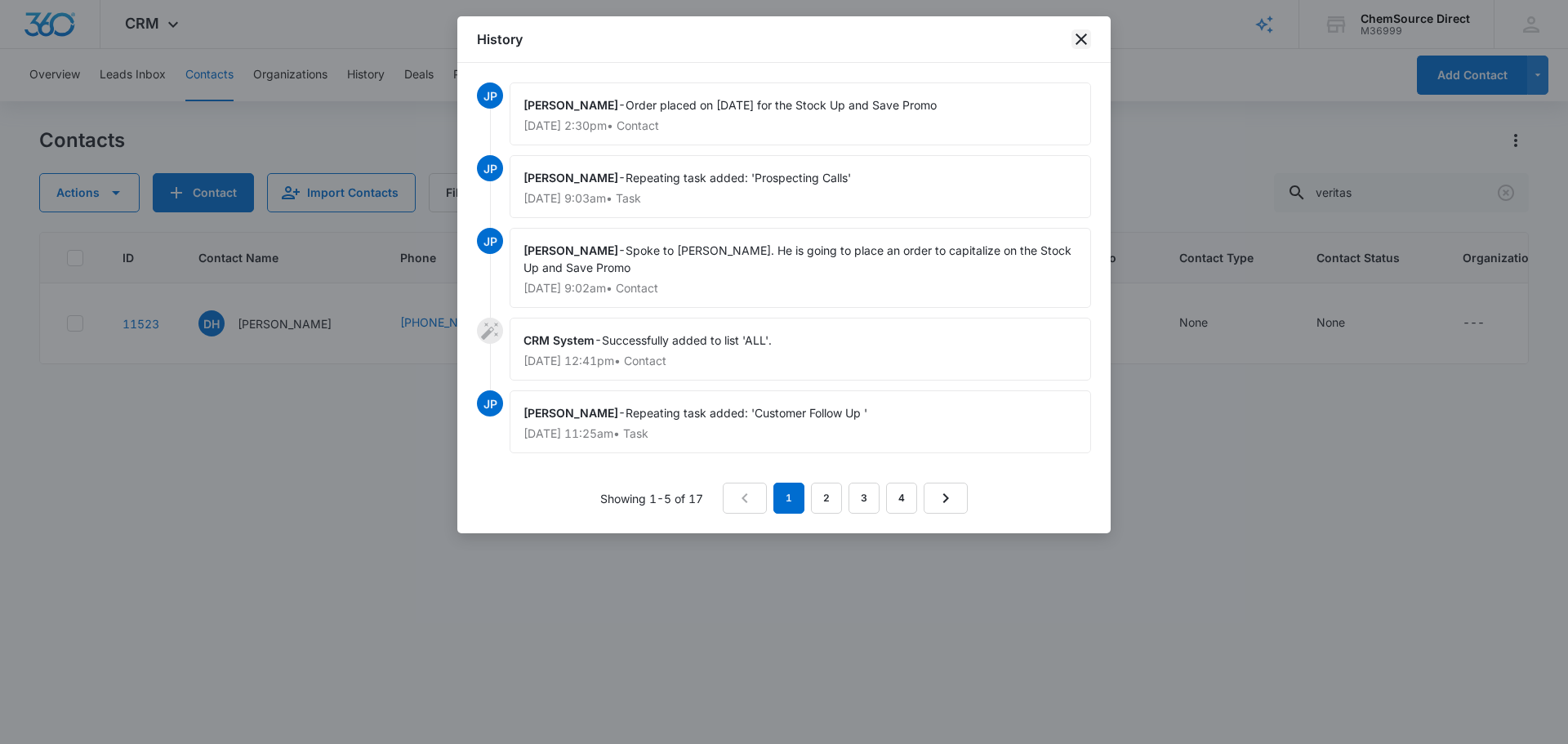
click at [1081, 37] on icon "close" at bounding box center [1081, 39] width 19 height 19
